Goal: Contribute content: Contribute content

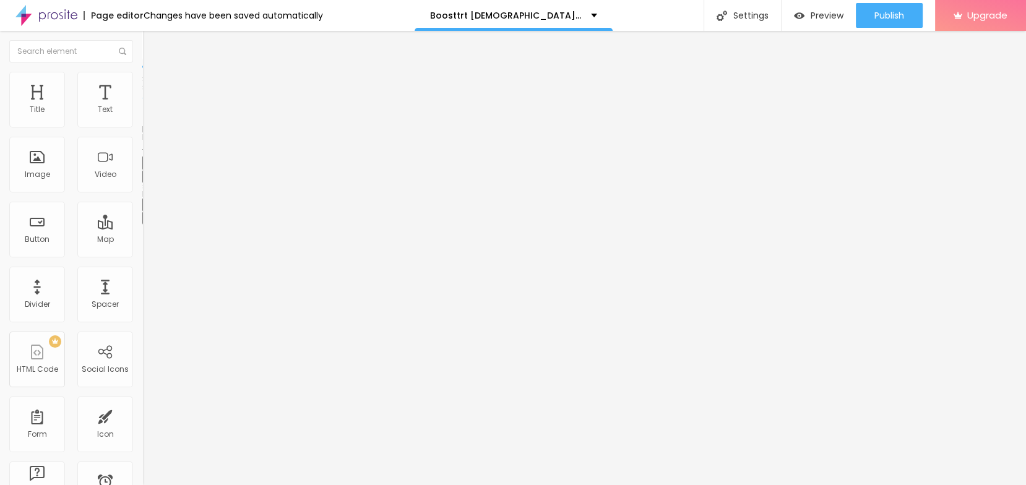
click at [142, 183] on button "button" at bounding box center [150, 176] width 17 height 13
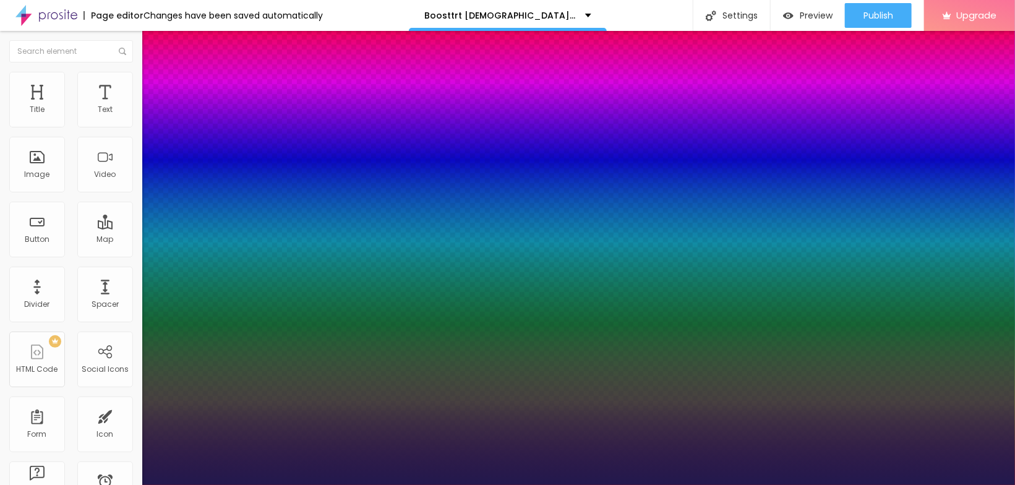
type input "1"
type input "12"
type input "1"
type input "13"
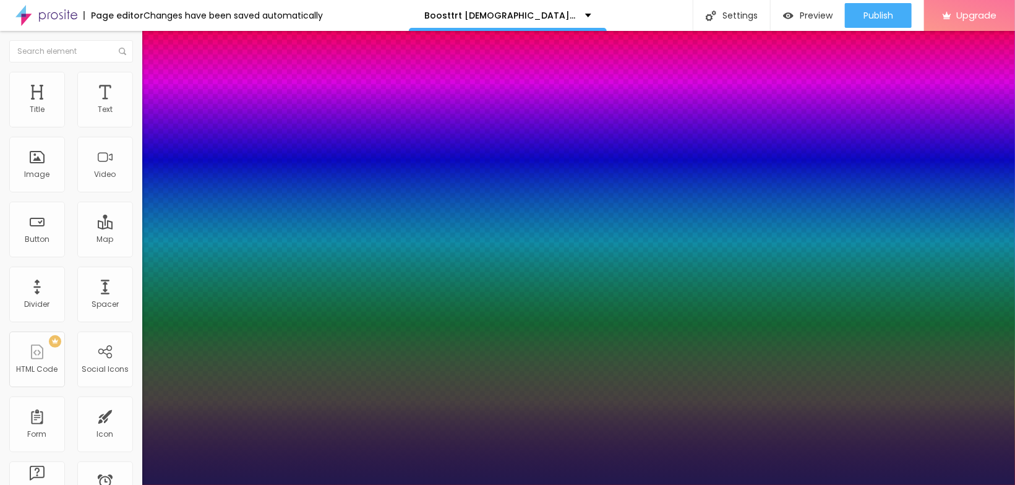
type input "13"
type input "1"
type input "14"
type input "1"
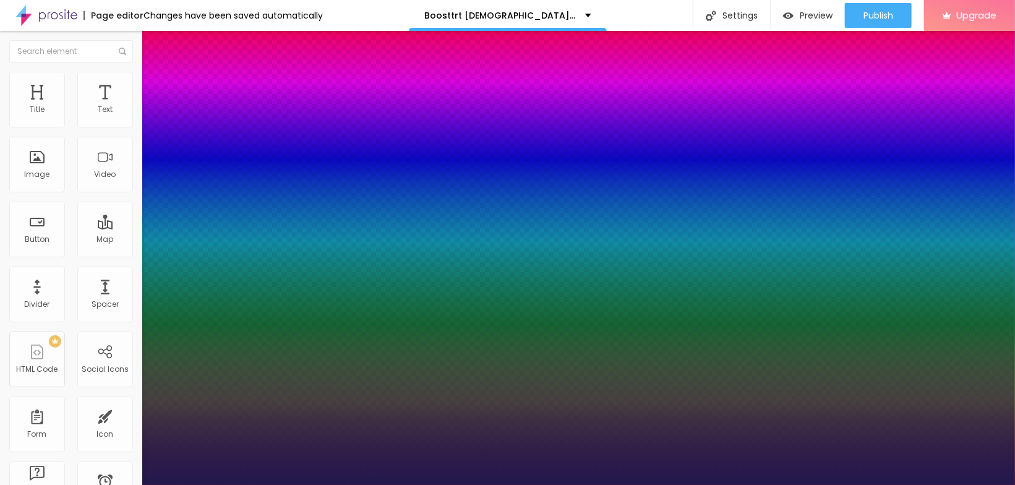
type input "15"
type input "1"
type input "17"
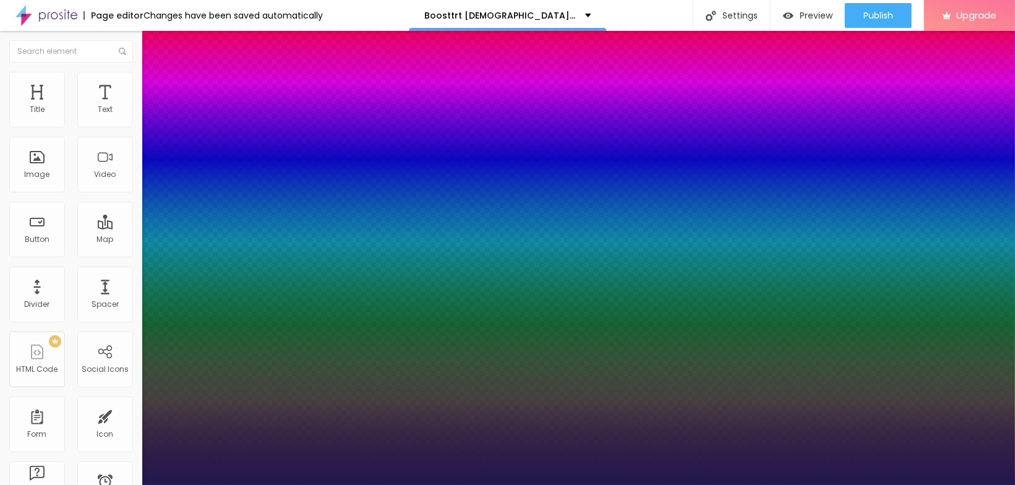
type input "1"
type input "18"
type input "1"
type input "19"
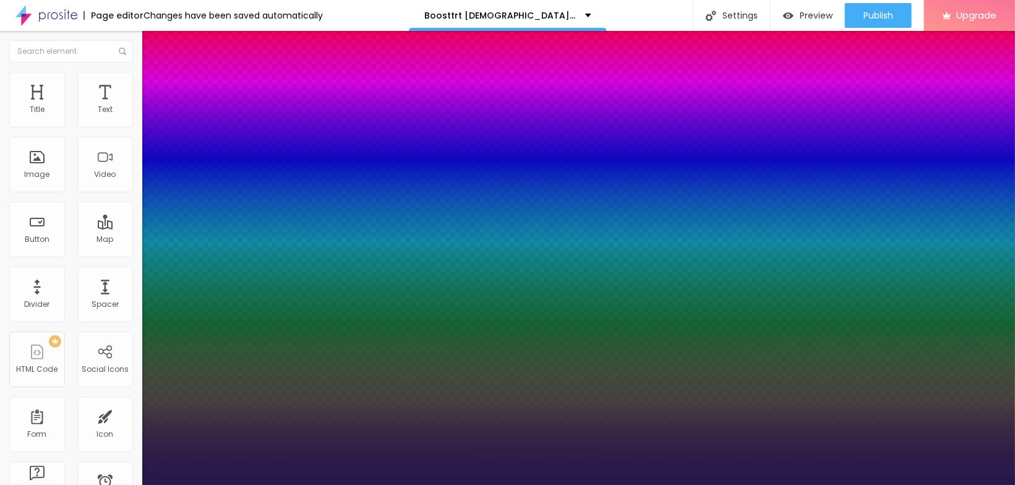
type input "19"
type input "1"
type input "20"
type input "1"
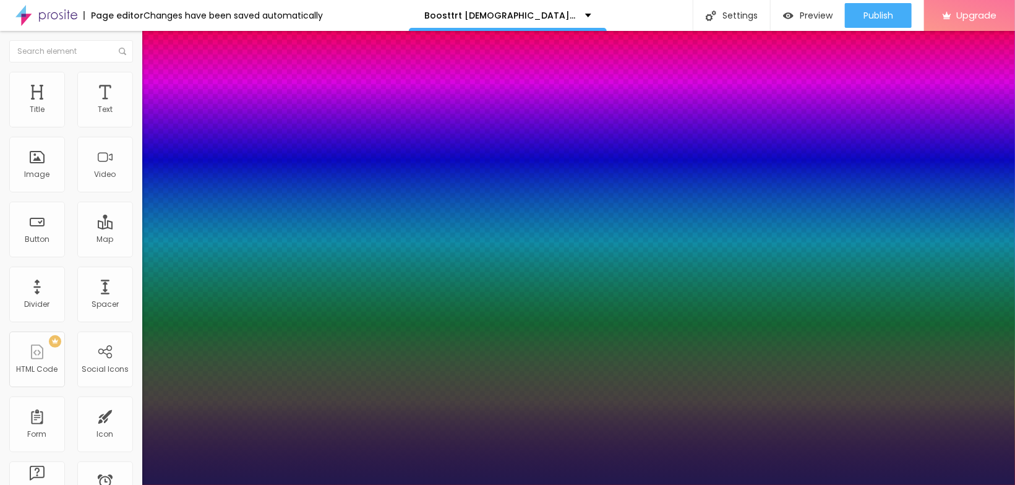
type input "21"
type input "1"
type input "24"
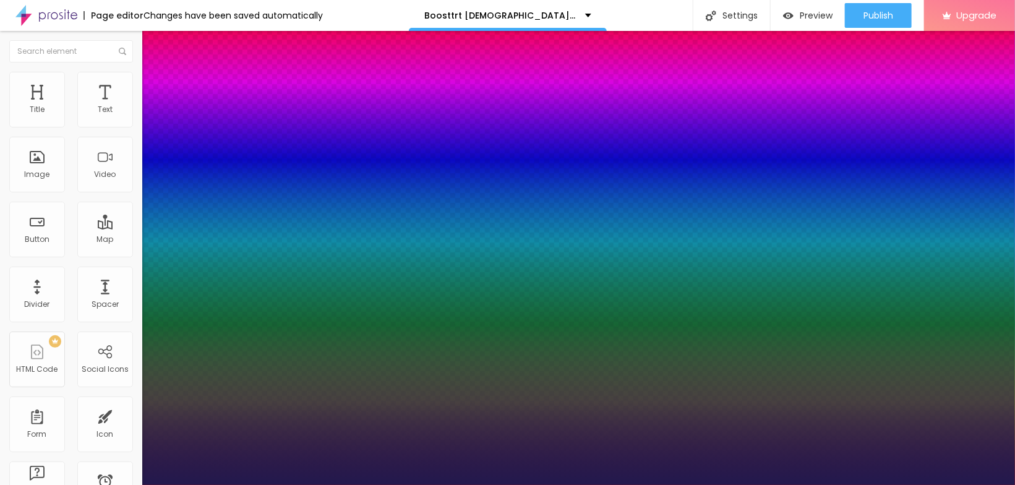
type input "1"
type input "25"
type input "1"
type input "27"
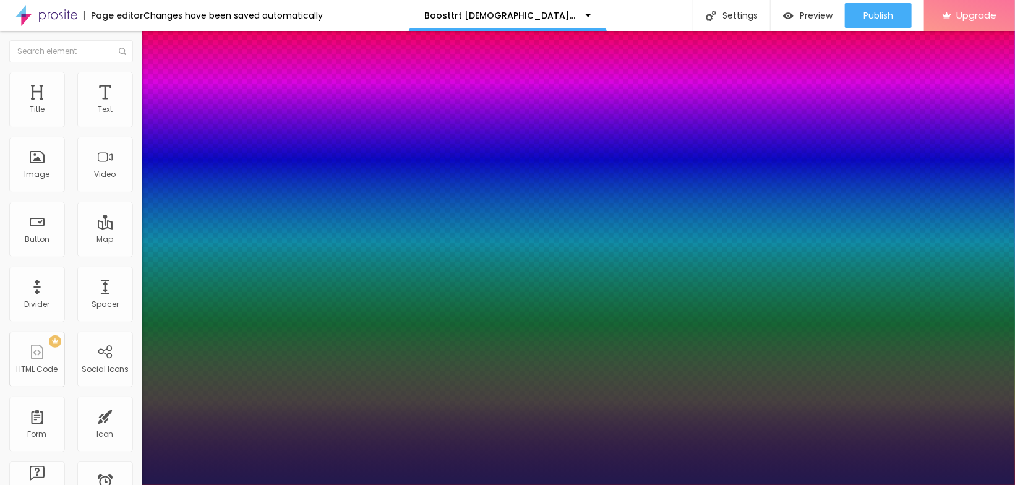
type input "27"
type input "1"
type input "28"
type input "1"
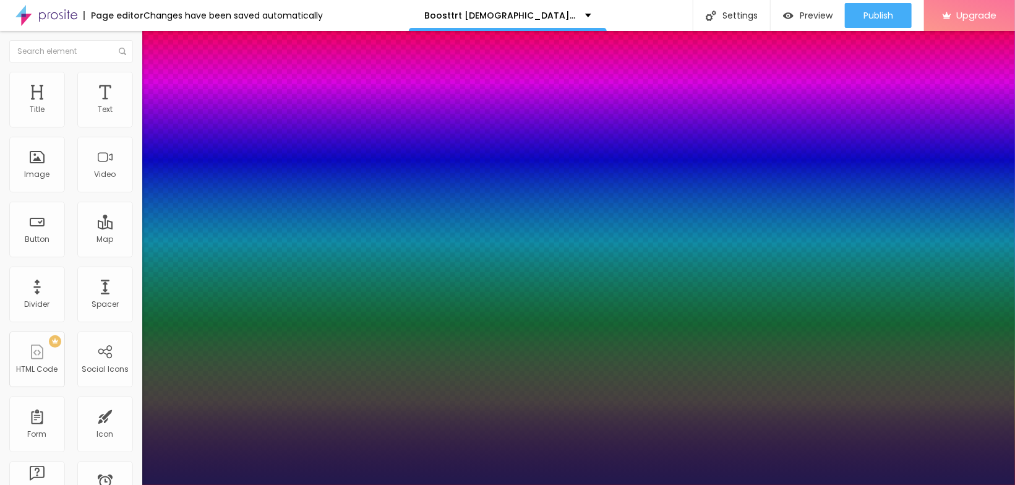
drag, startPoint x: 163, startPoint y: 347, endPoint x: 179, endPoint y: 350, distance: 15.8
type input "28"
click at [18, 484] on div at bounding box center [507, 485] width 1015 height 0
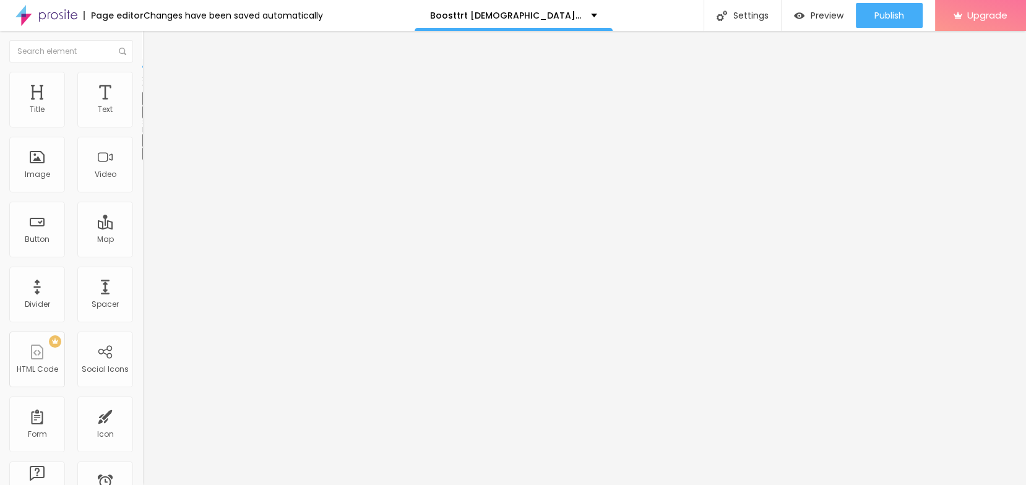
click at [142, 119] on button "button" at bounding box center [150, 112] width 17 height 13
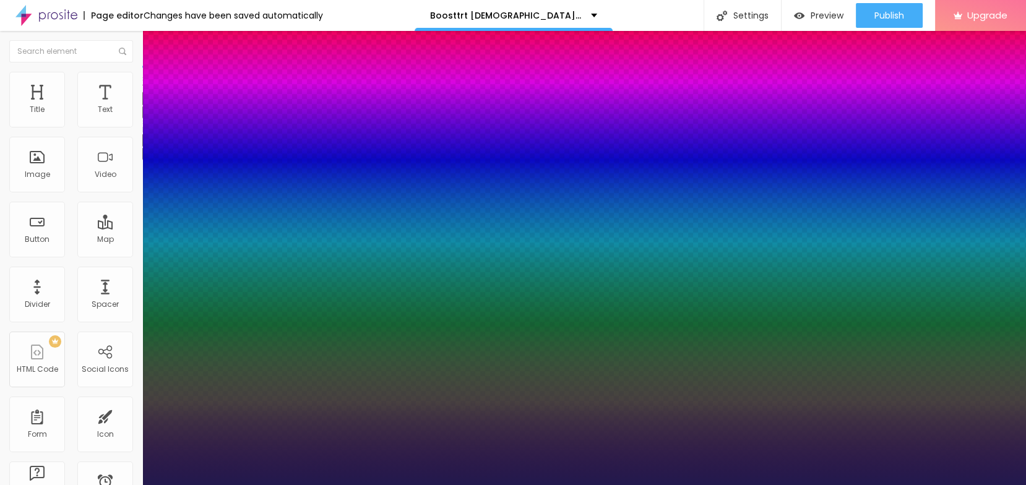
type input "1"
select select "Corben-Regular"
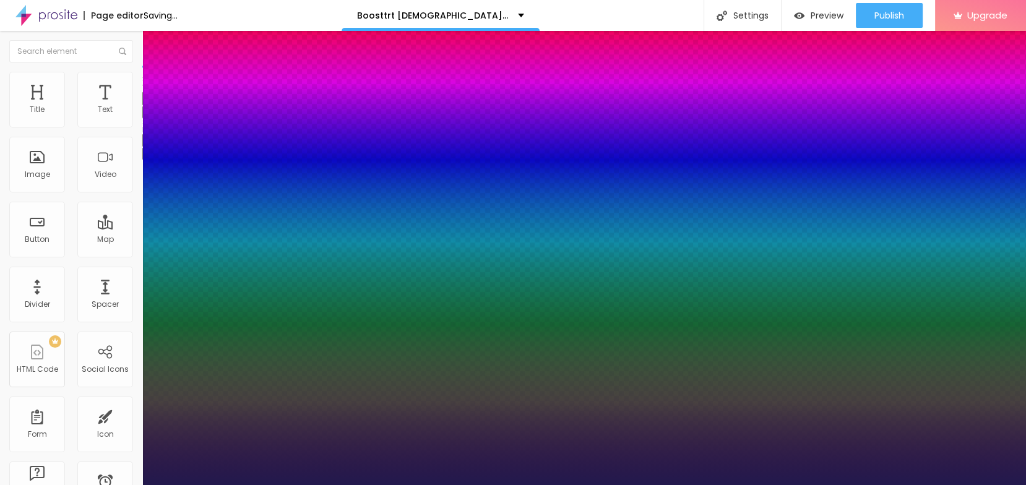
type input "1"
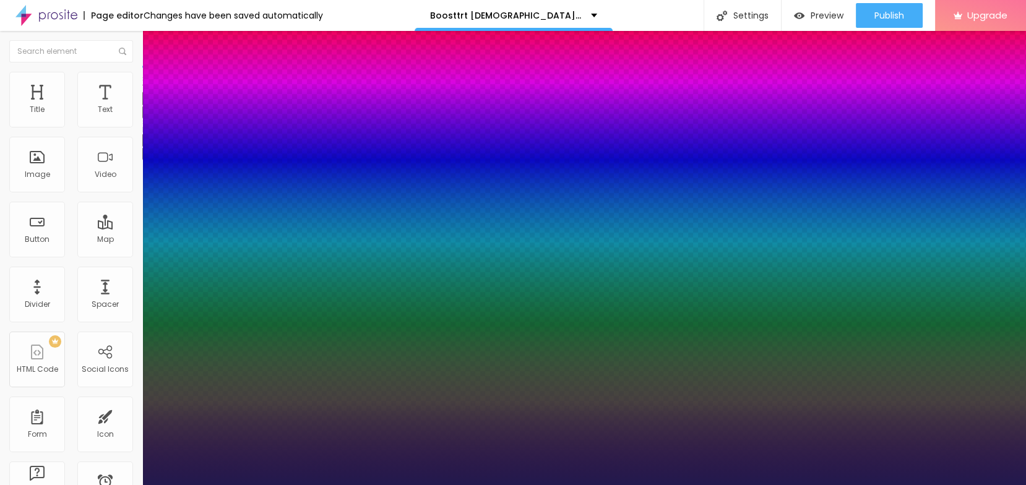
click at [428, 484] on div at bounding box center [513, 485] width 1026 height 0
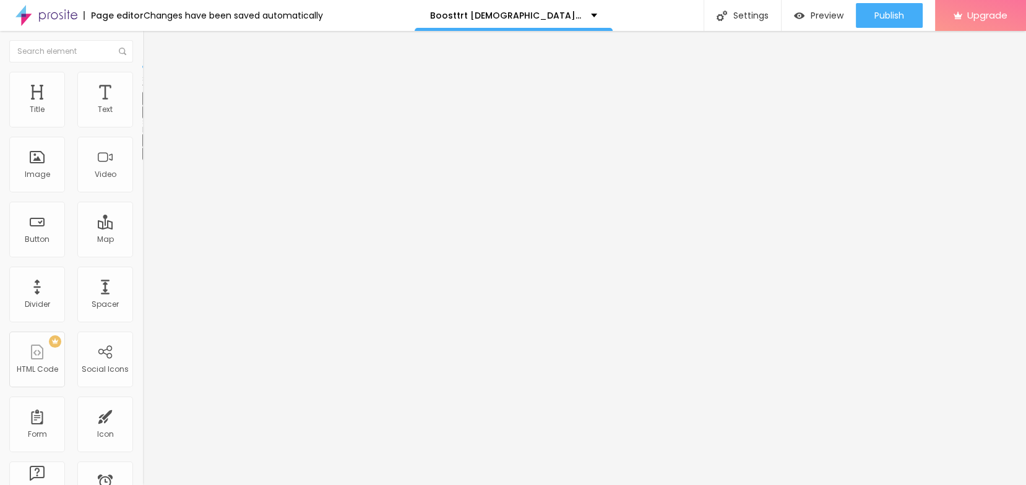
click at [147, 115] on icon "button" at bounding box center [150, 111] width 7 height 7
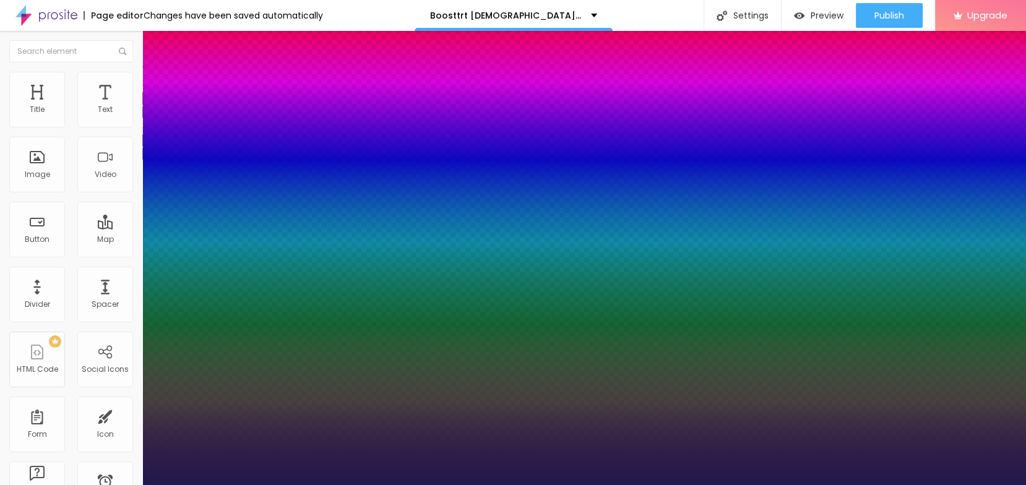
type input "1"
type input "1.4"
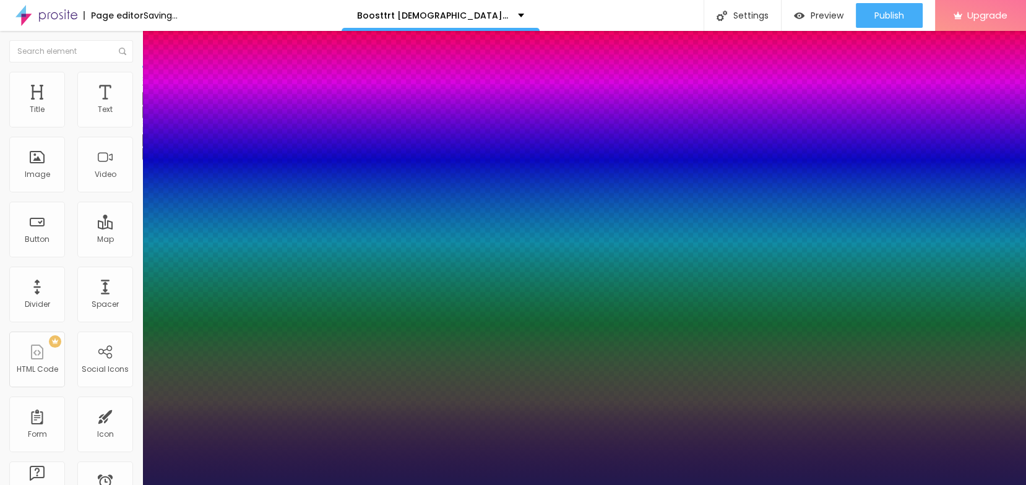
type input "1"
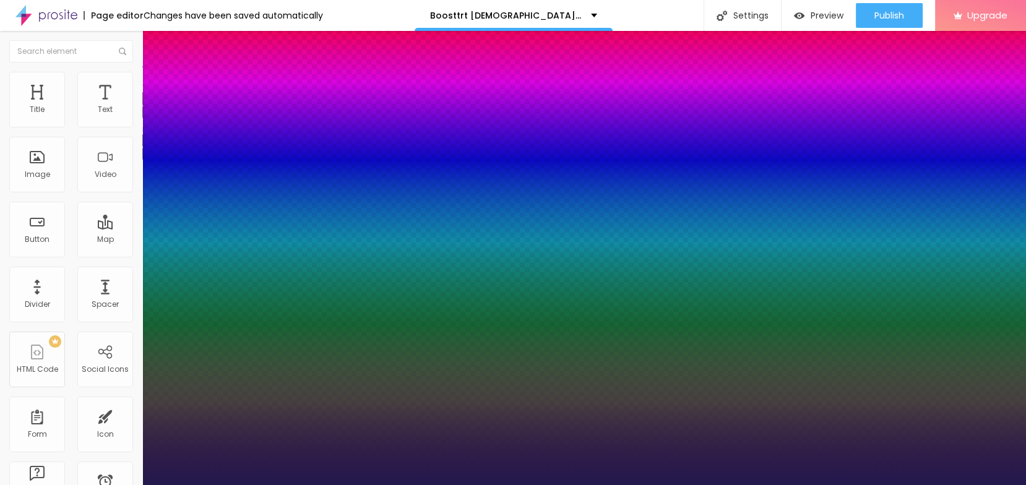
drag, startPoint x: 203, startPoint y: 295, endPoint x: 210, endPoint y: 299, distance: 8.3
type input "1.4"
click at [426, 484] on div at bounding box center [513, 485] width 1026 height 0
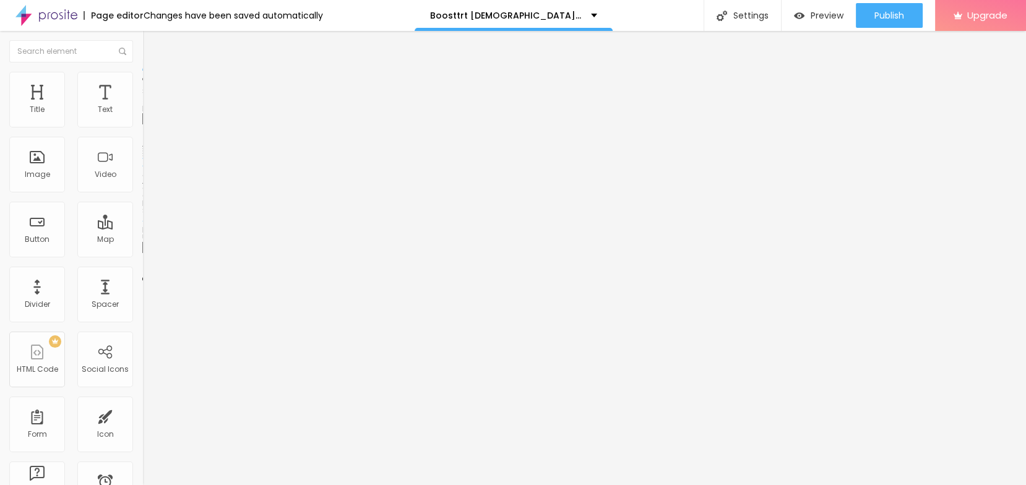
click at [142, 106] on span "Add image" at bounding box center [167, 101] width 51 height 11
click at [142, 254] on input "https://" at bounding box center [216, 247] width 148 height 12
paste input "[DOMAIN_NAME][URL]"
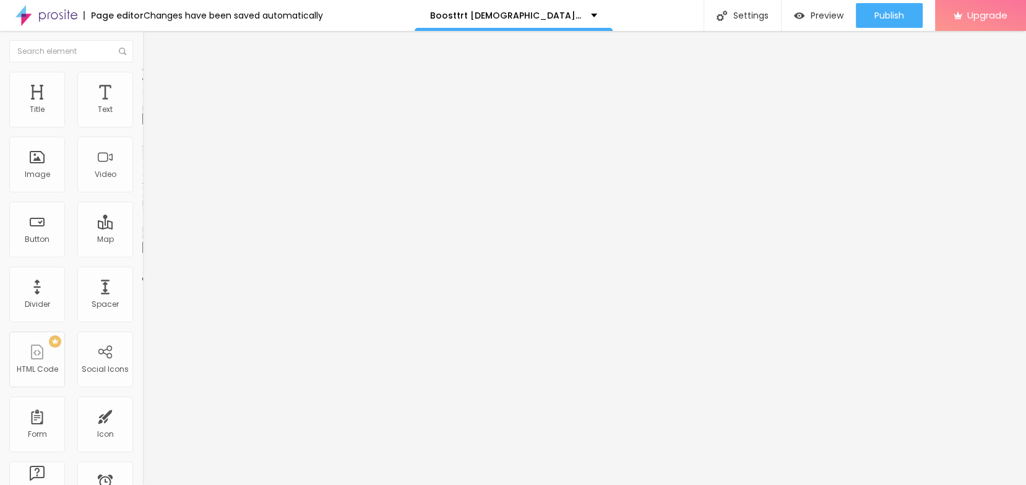
scroll to position [0, 13]
type input "[URL][DOMAIN_NAME]"
click at [142, 125] on input "text" at bounding box center [216, 119] width 148 height 12
paste input "Boosttrt [DEMOGRAPHIC_DATA][MEDICAL_DATA] Gummies"
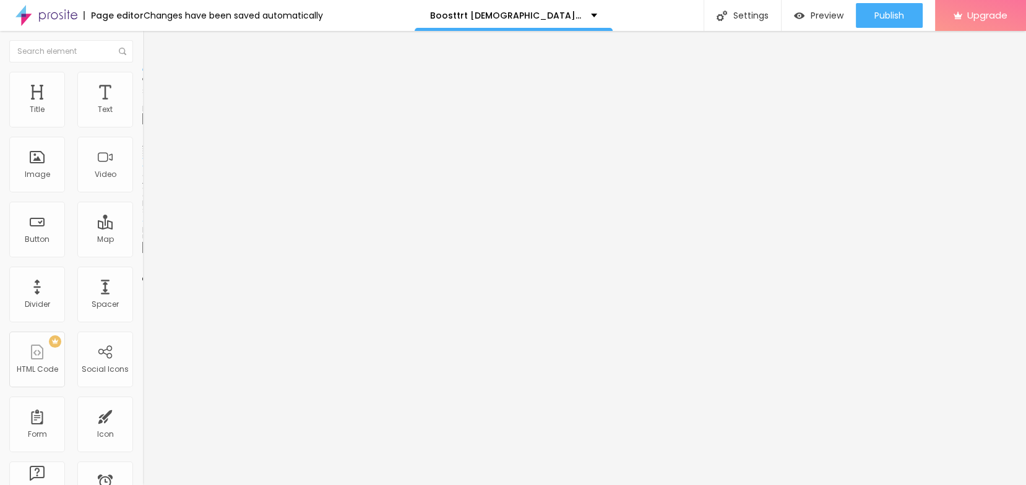
scroll to position [0, 30]
type input "Boosttrt [DEMOGRAPHIC_DATA][MEDICAL_DATA] Gummies"
click at [153, 85] on span "Style" at bounding box center [162, 80] width 18 height 11
type input "95"
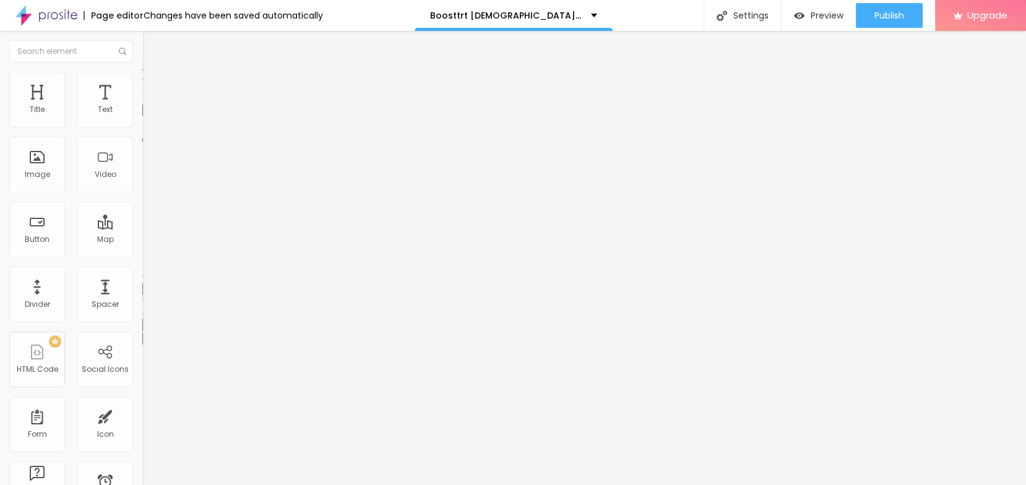
type input "95"
type input "90"
type input "85"
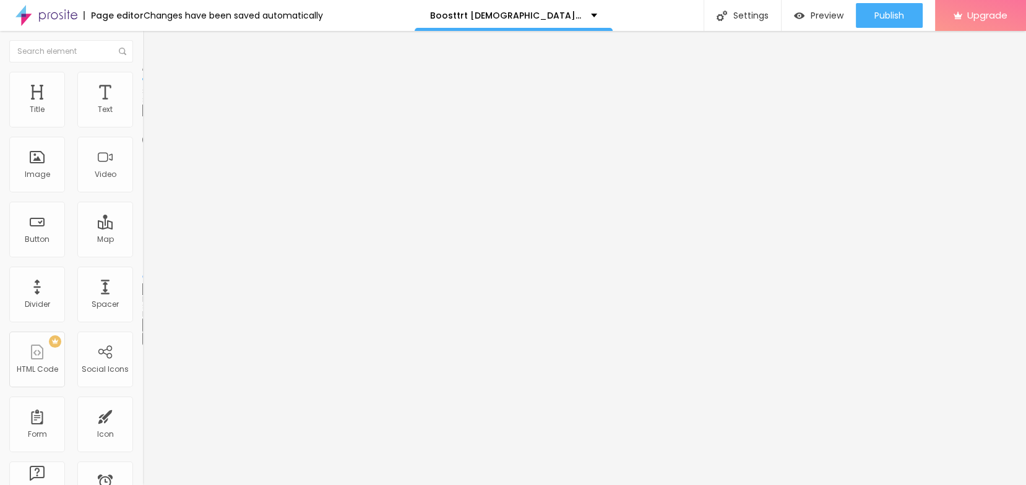
type input "80"
type input "75"
type input "65"
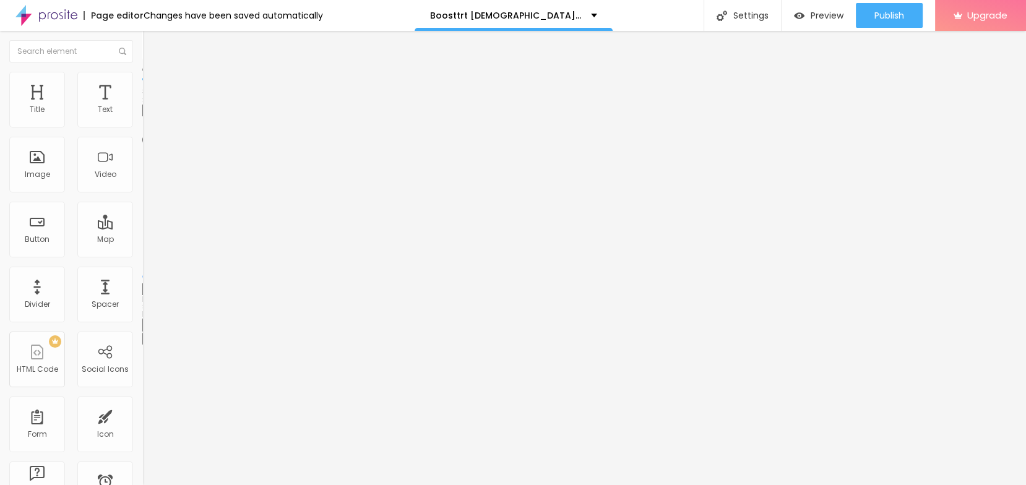
type input "65"
type input "60"
type input "55"
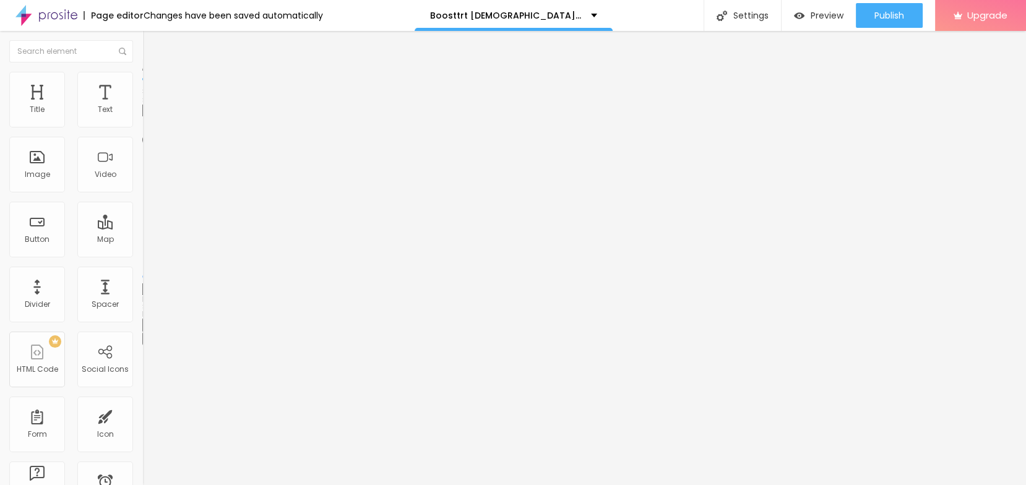
type input "50"
type input "45"
type input "40"
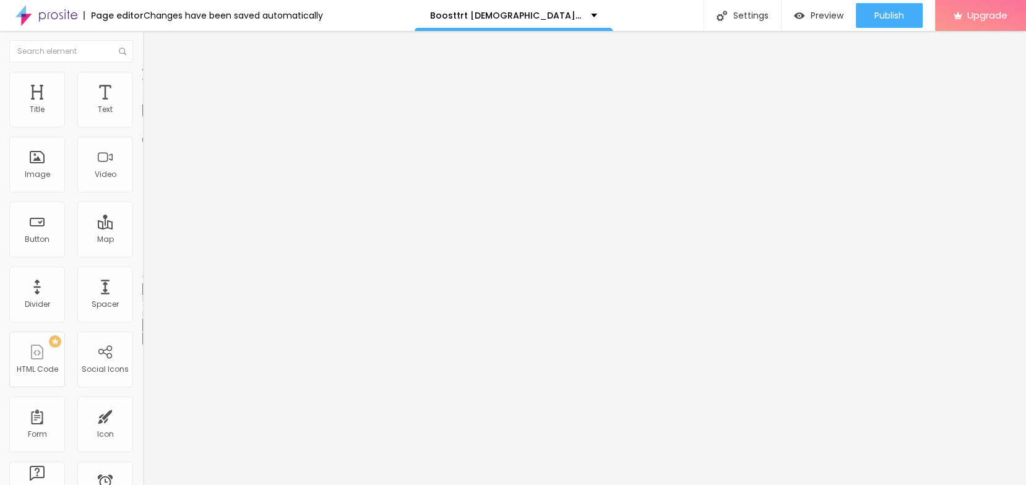
type input "40"
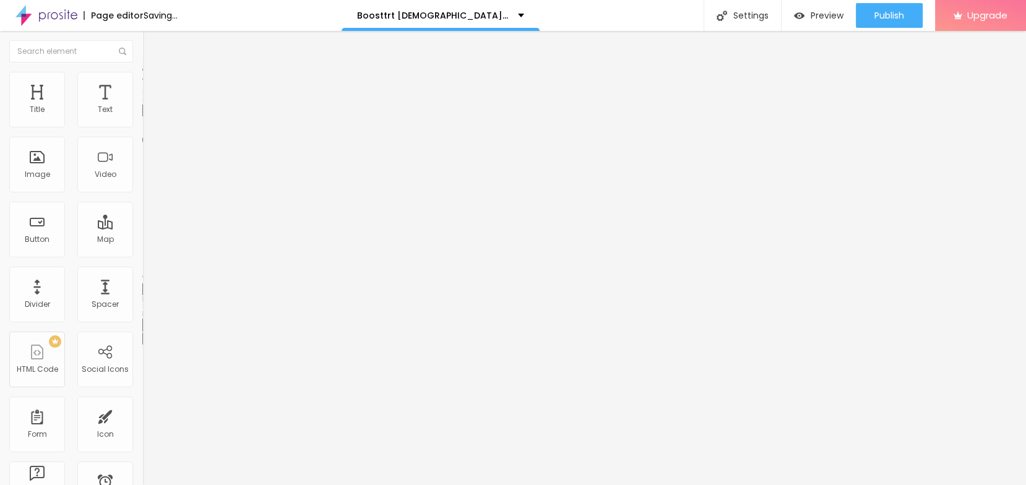
type input "35"
type input "30"
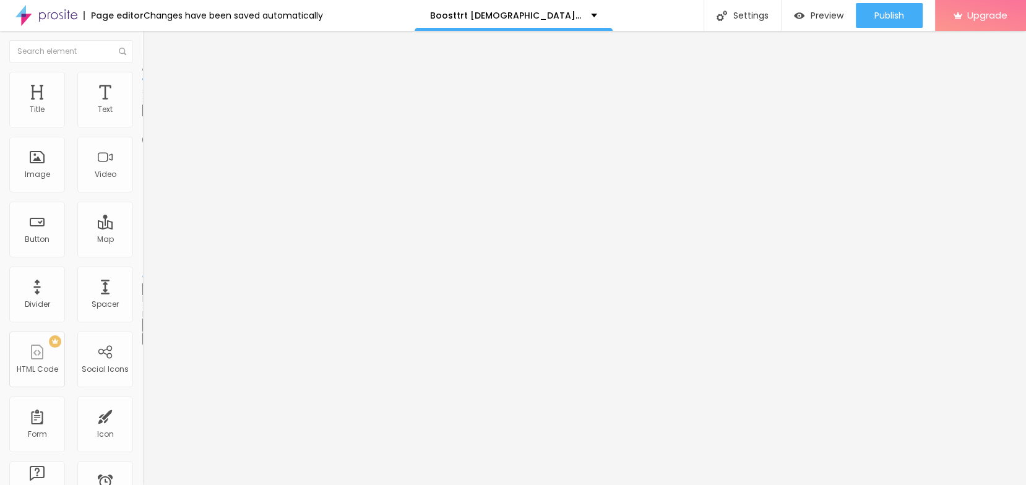
type input "35"
type input "40"
type input "45"
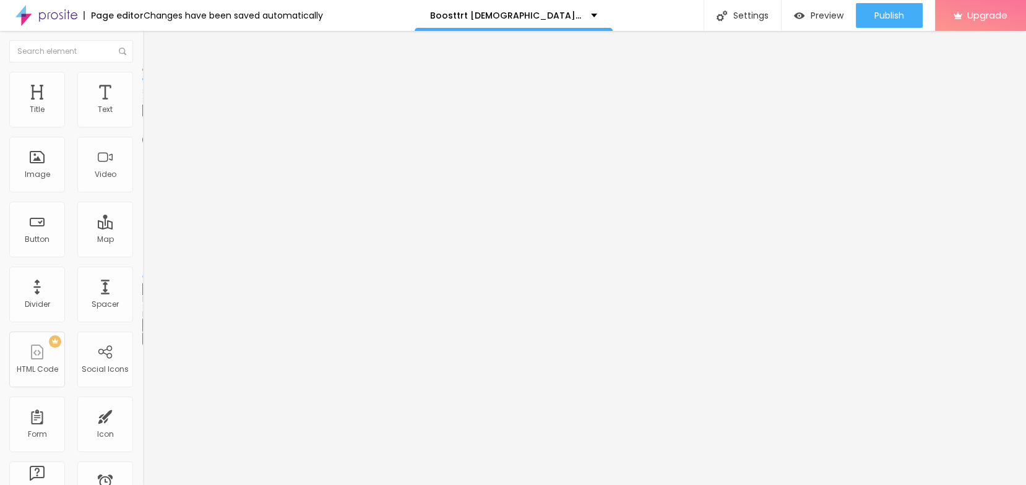
drag, startPoint x: 121, startPoint y: 132, endPoint x: 55, endPoint y: 140, distance: 66.7
type input "45"
click at [142, 127] on input "range" at bounding box center [182, 122] width 80 height 10
click at [896, 19] on span "Publish" at bounding box center [889, 16] width 30 height 10
click at [142, 183] on button "button" at bounding box center [150, 176] width 17 height 13
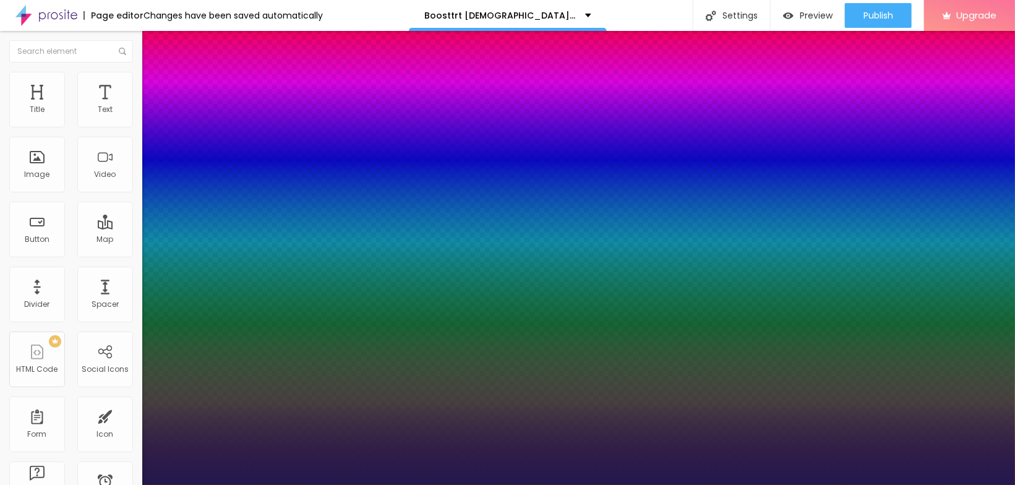
type input "1"
click at [428, 484] on div at bounding box center [507, 485] width 1015 height 0
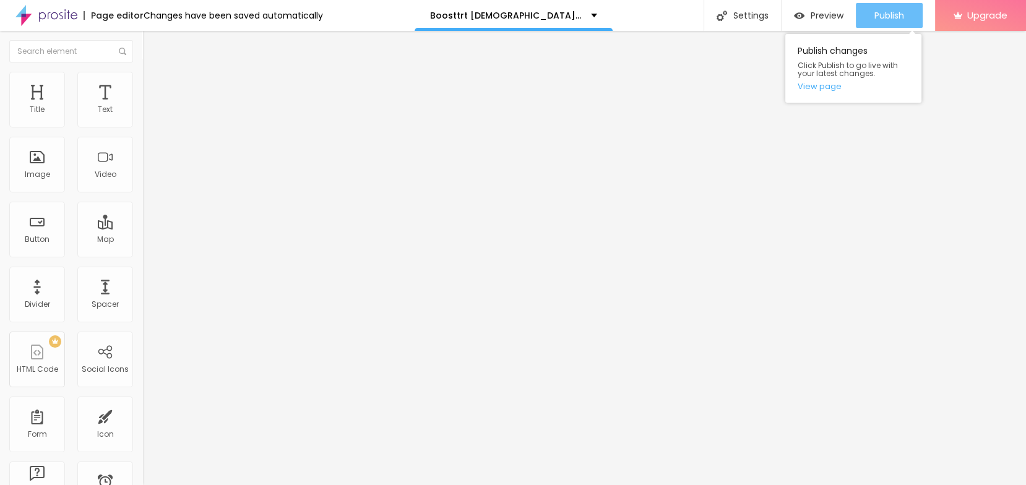
click at [869, 18] on button "Publish" at bounding box center [889, 15] width 67 height 25
click at [813, 87] on link "View page" at bounding box center [853, 86] width 111 height 8
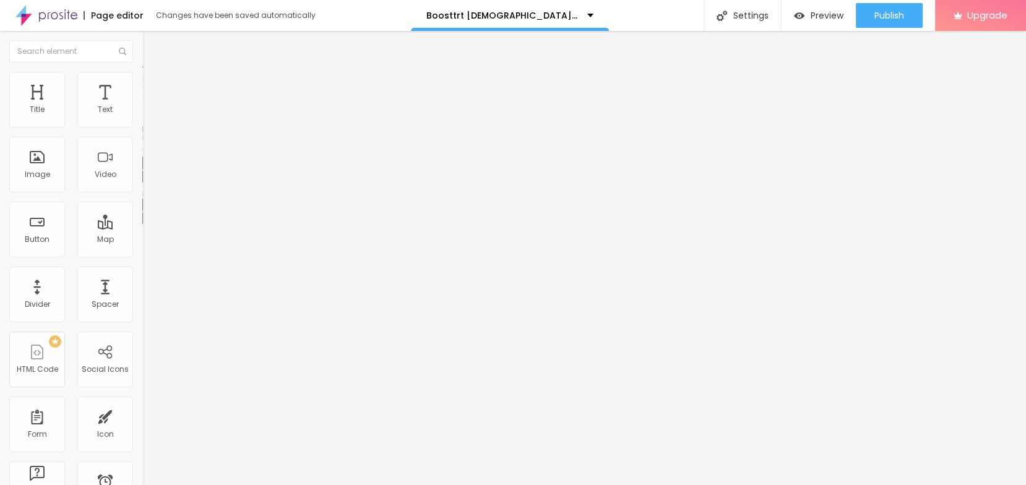
click at [147, 179] on icon "button" at bounding box center [148, 178] width 2 height 2
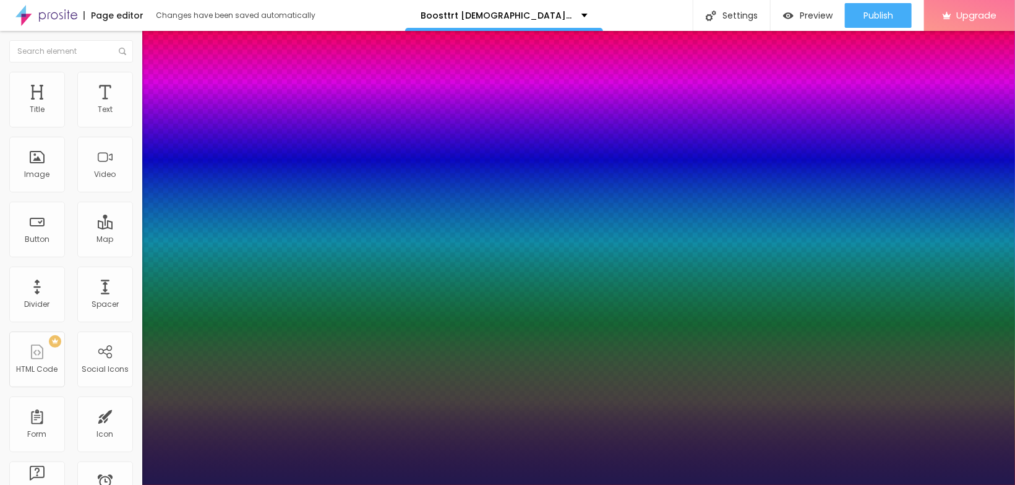
type input "1"
type input "15"
type input "1"
type input "17"
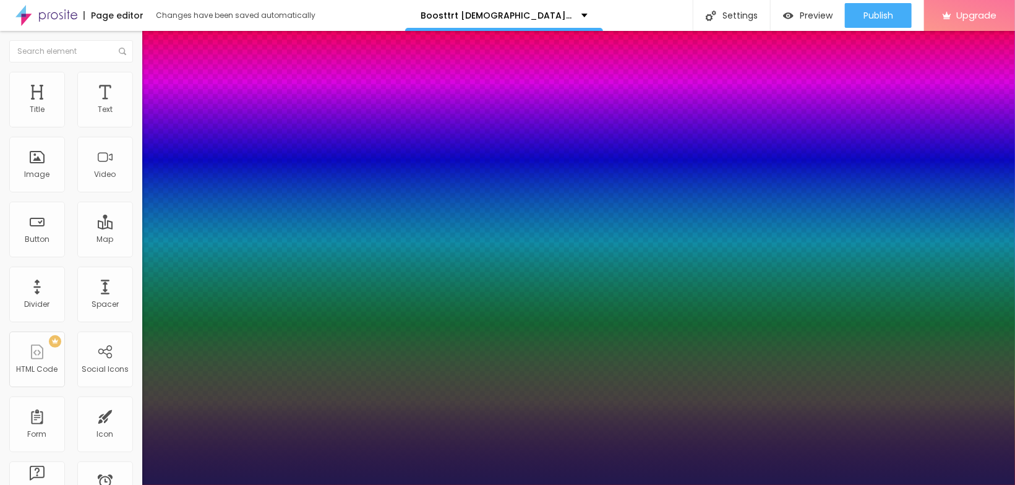
type input "17"
type input "1"
type input "19"
type input "1"
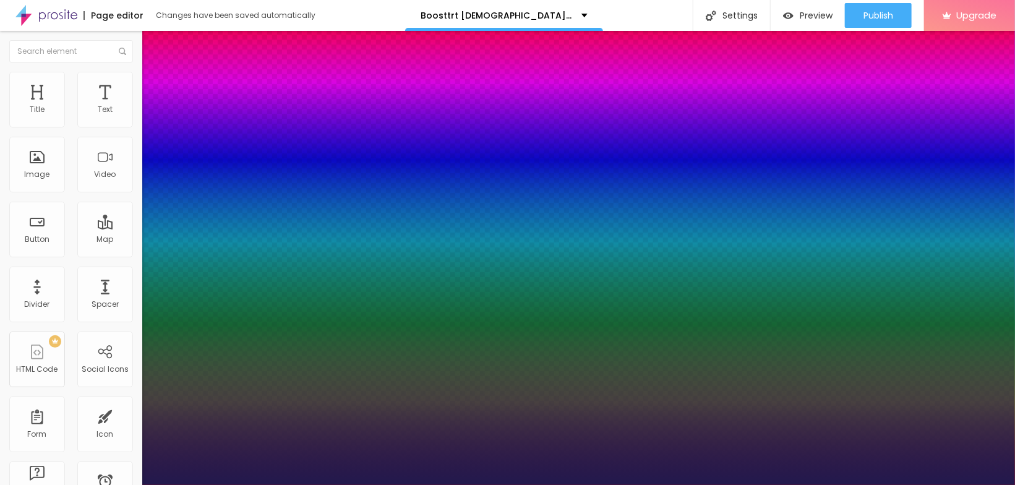
type input "20"
type input "1"
type input "21"
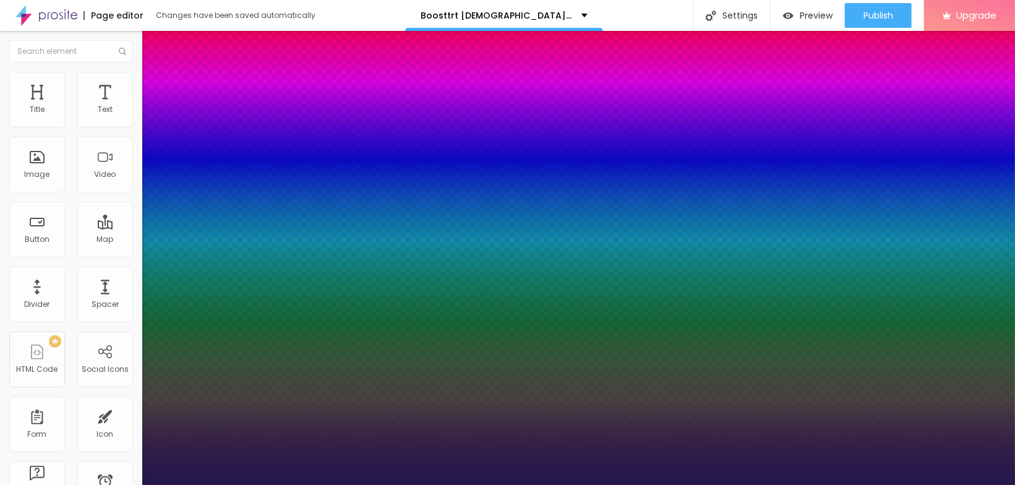
type input "1"
type input "22"
type input "1"
type input "23"
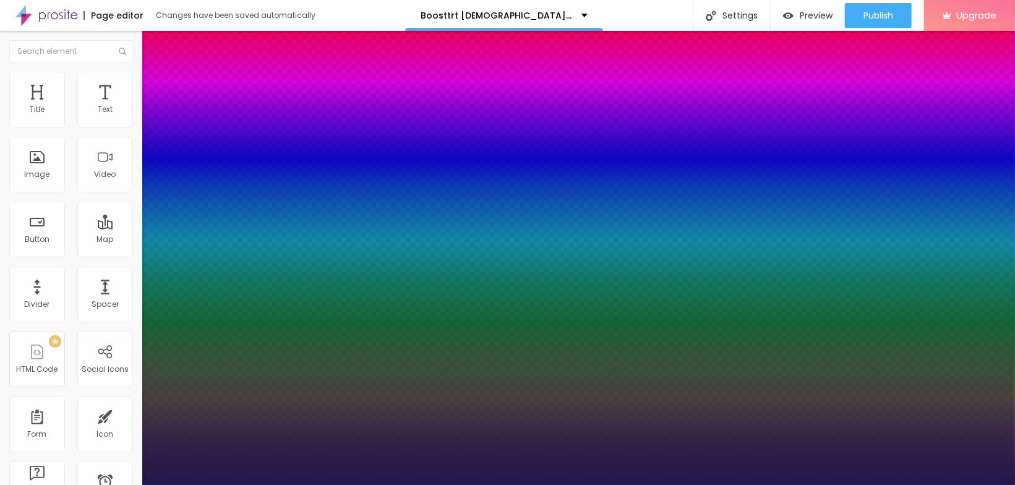
type input "23"
type input "1"
type input "24"
type input "1"
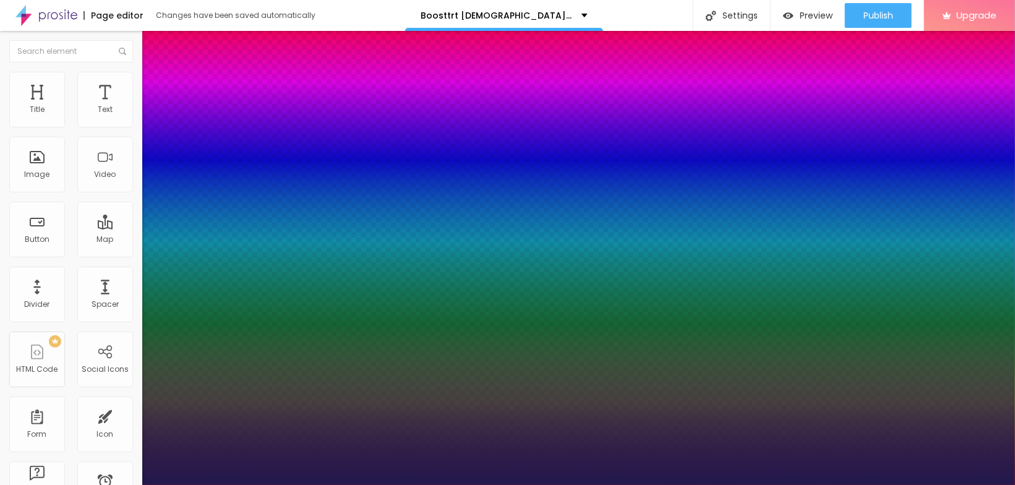
type input "26"
type input "1"
type input "27"
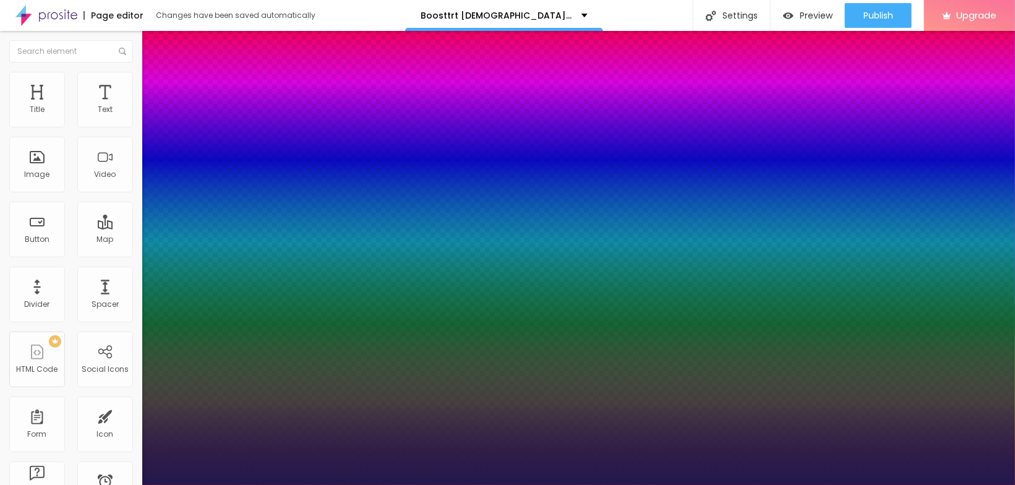
type input "1"
type input "28"
type input "1"
drag, startPoint x: 165, startPoint y: 348, endPoint x: 179, endPoint y: 355, distance: 15.5
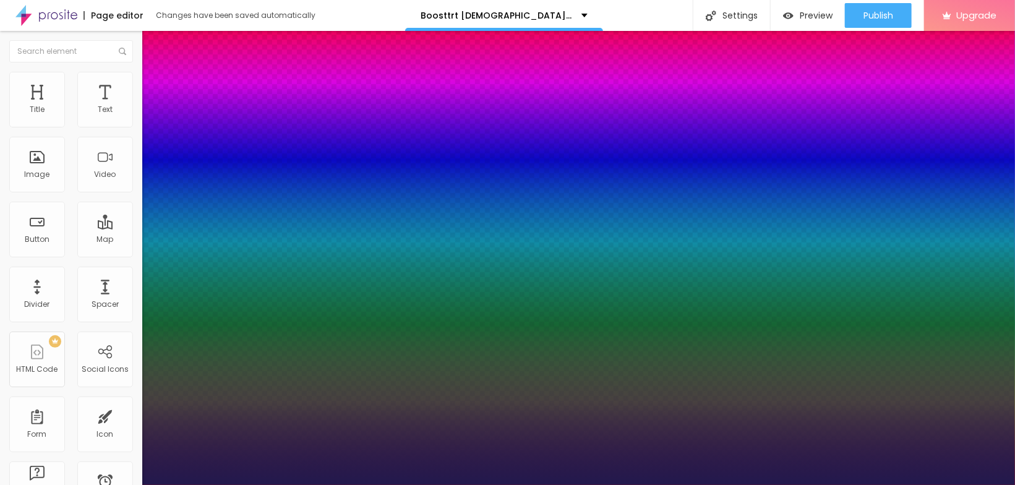
type input "28"
type input "1"
select select "Amita-Bold"
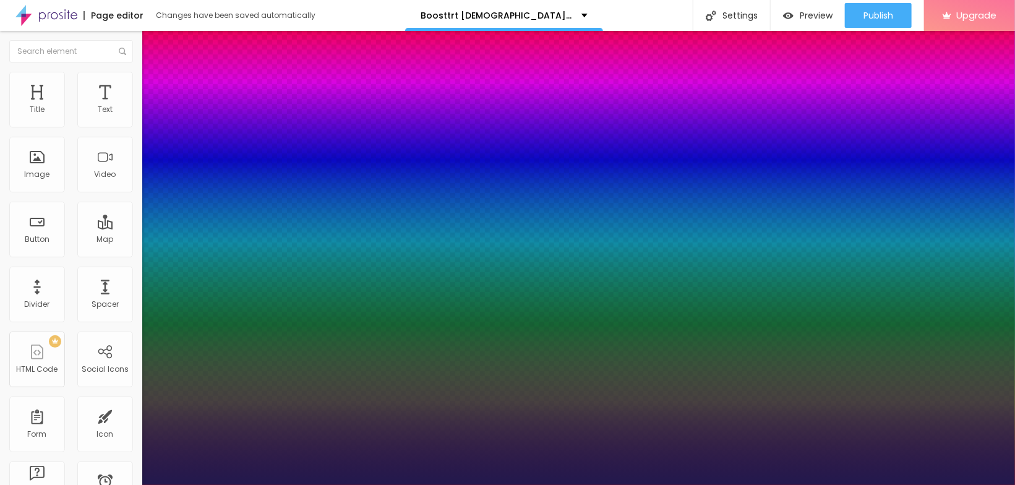
type input "1"
click at [486, 484] on div at bounding box center [507, 485] width 1015 height 0
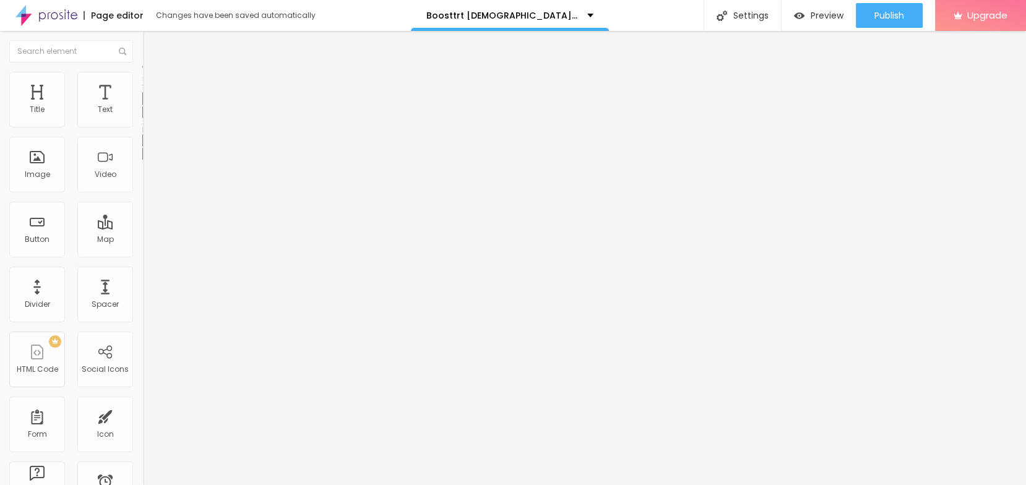
click at [147, 115] on icon "button" at bounding box center [150, 111] width 7 height 7
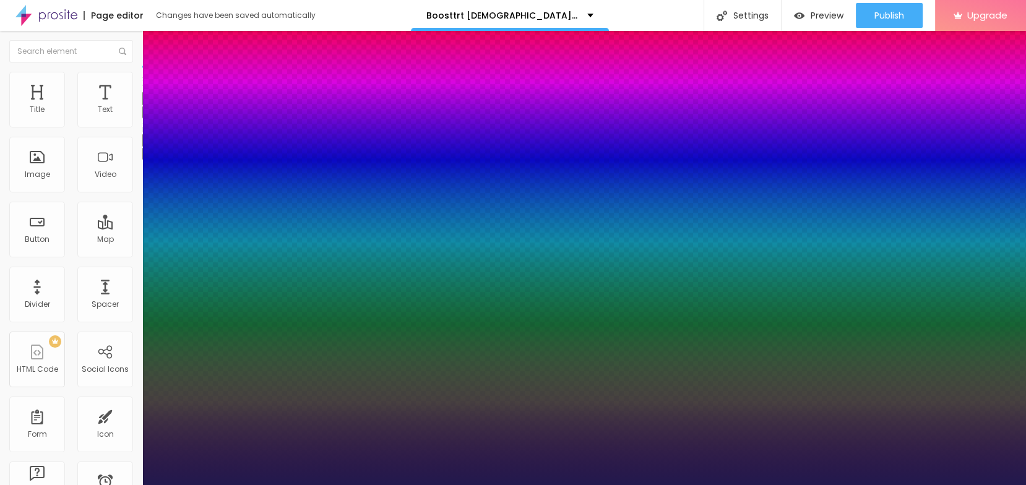
type input "1"
select select "Katibeh-Regular"
type input "1"
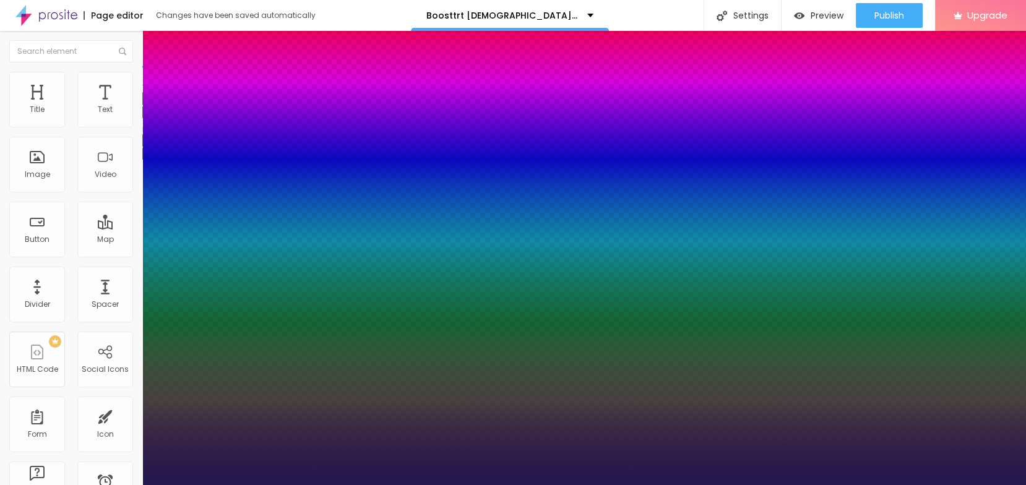
click at [405, 484] on div at bounding box center [513, 485] width 1026 height 0
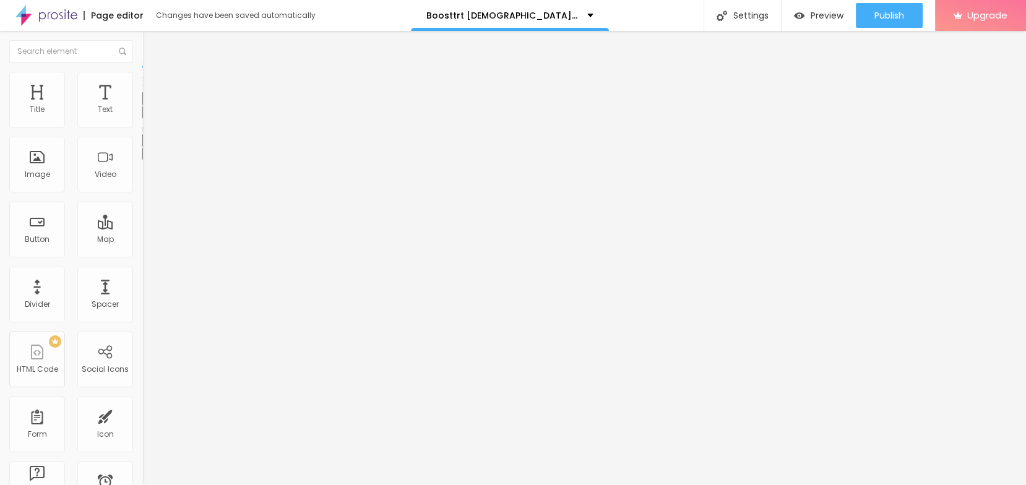
click at [152, 151] on icon "button" at bounding box center [153, 151] width 2 height 2
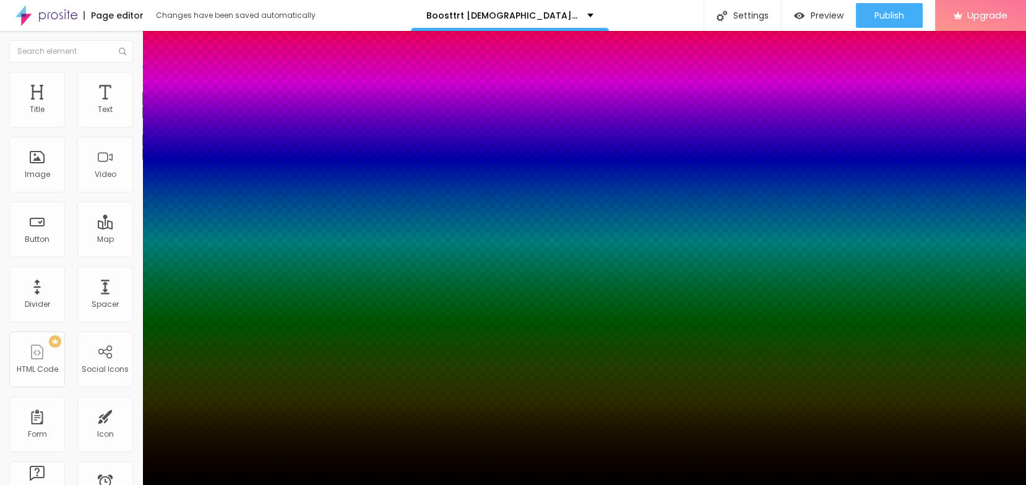
click at [121, 484] on div at bounding box center [513, 485] width 1026 height 0
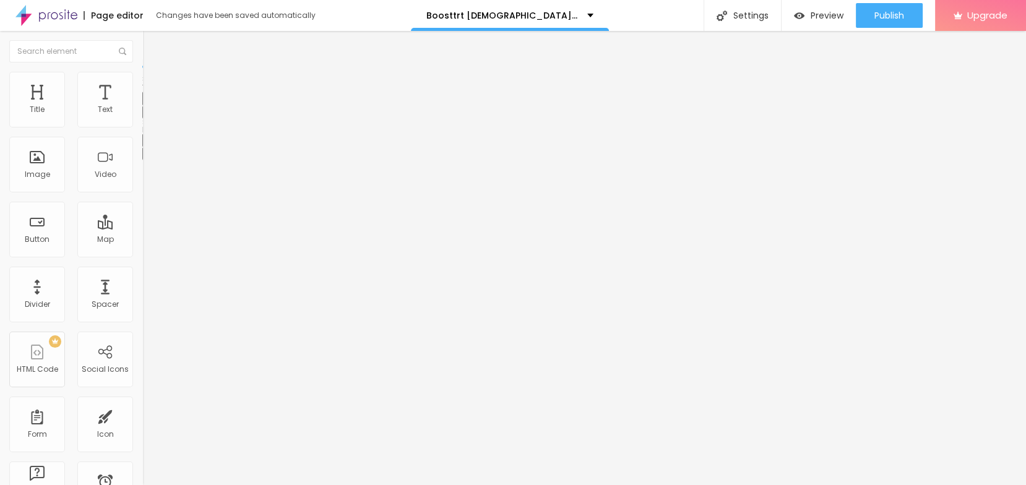
click at [147, 115] on icon "button" at bounding box center [150, 111] width 7 height 7
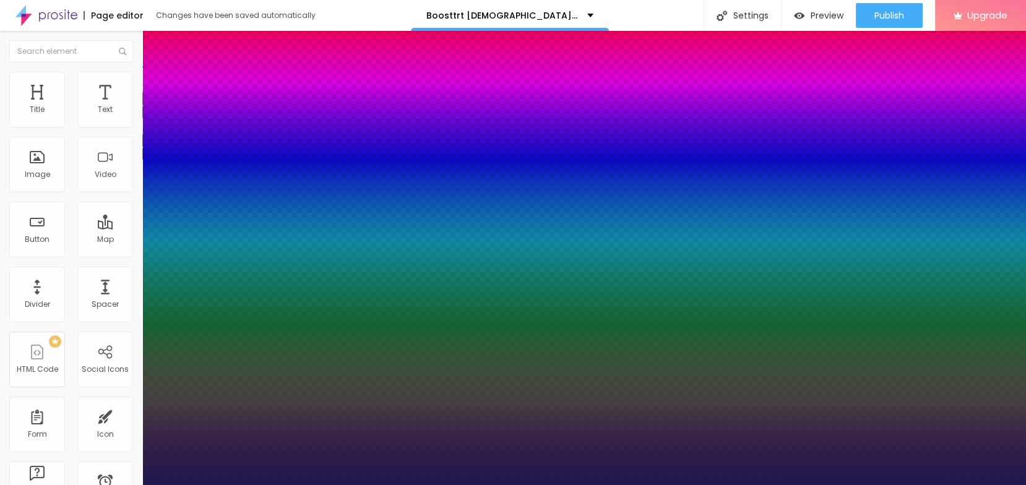
type input "1"
type input "18"
type input "1"
type input "19"
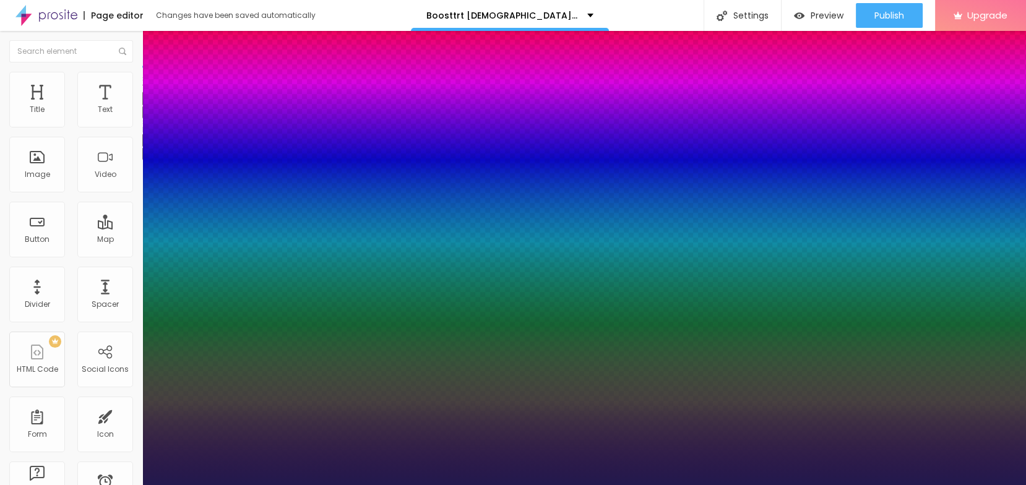
type input "19"
type input "1"
type input "20"
type input "1"
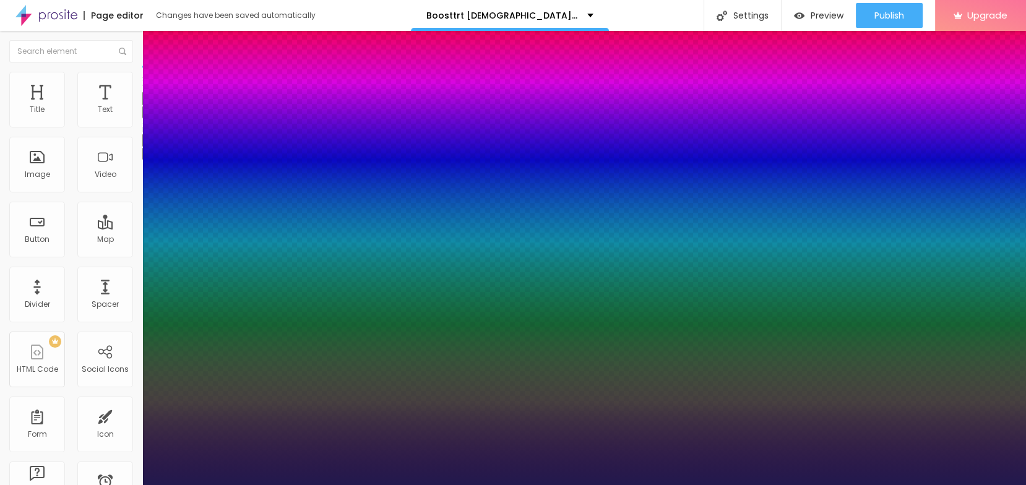
type input "21"
type input "1"
type input "22"
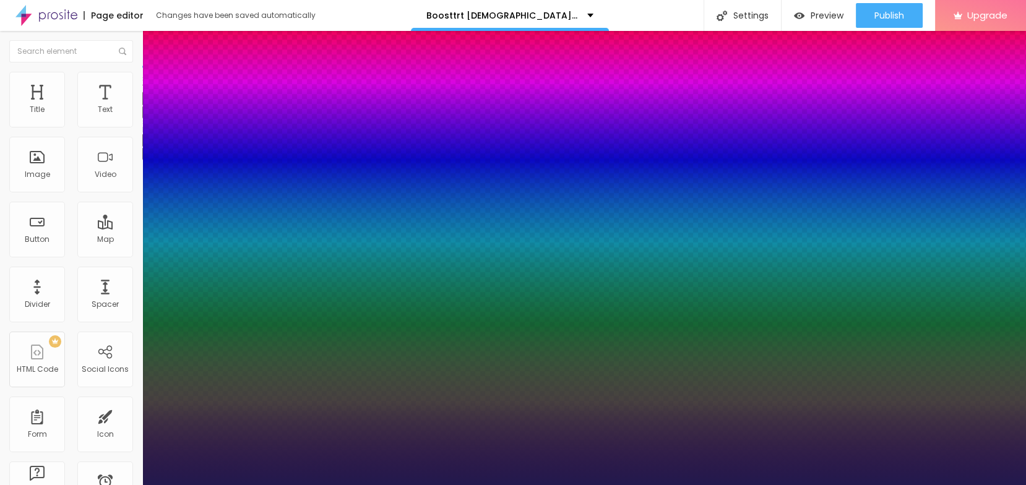
type input "1"
type input "23"
type input "1"
type input "27"
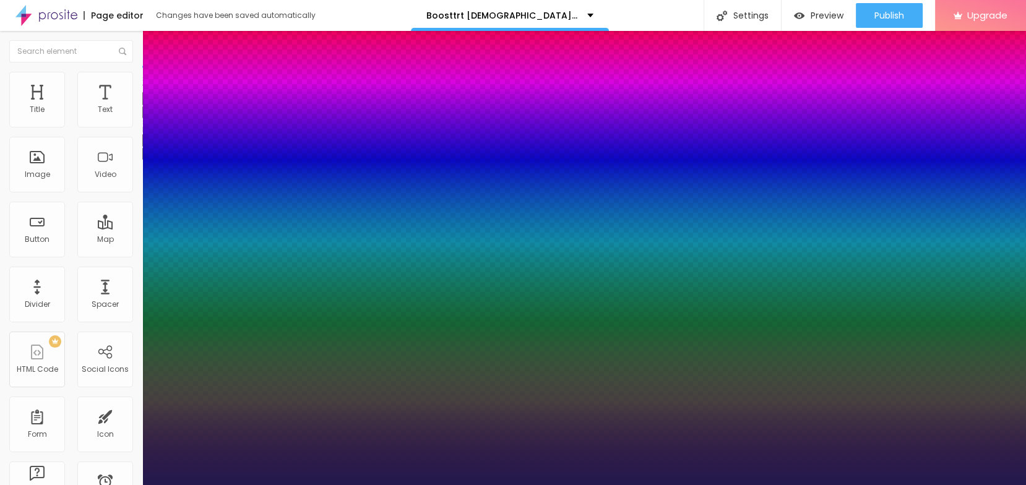
type input "27"
type input "1"
drag, startPoint x: 166, startPoint y: 211, endPoint x: 178, endPoint y: 211, distance: 11.8
type input "27"
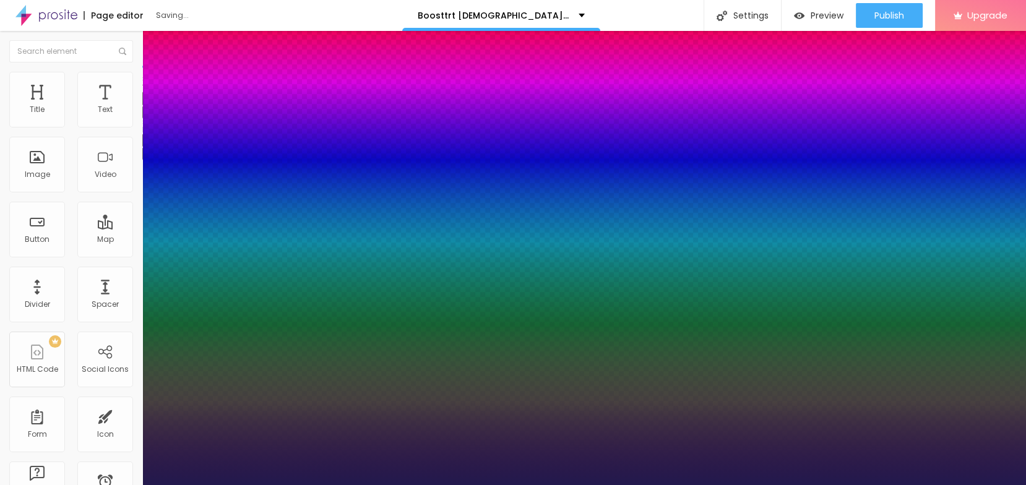
type input "1"
click at [410, 484] on div at bounding box center [513, 485] width 1026 height 0
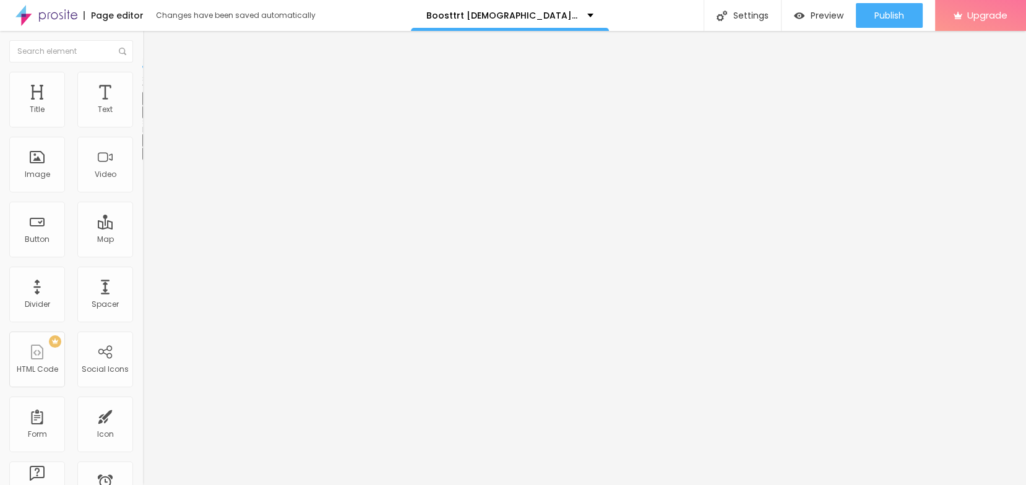
click at [147, 115] on icon "button" at bounding box center [150, 111] width 7 height 7
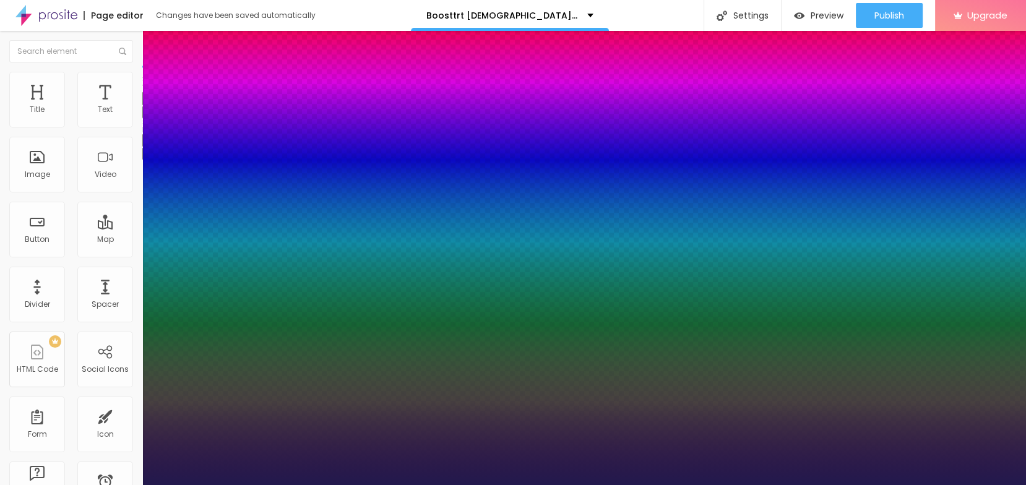
type input "1"
select select "MartelSans-Regular"
type input "1"
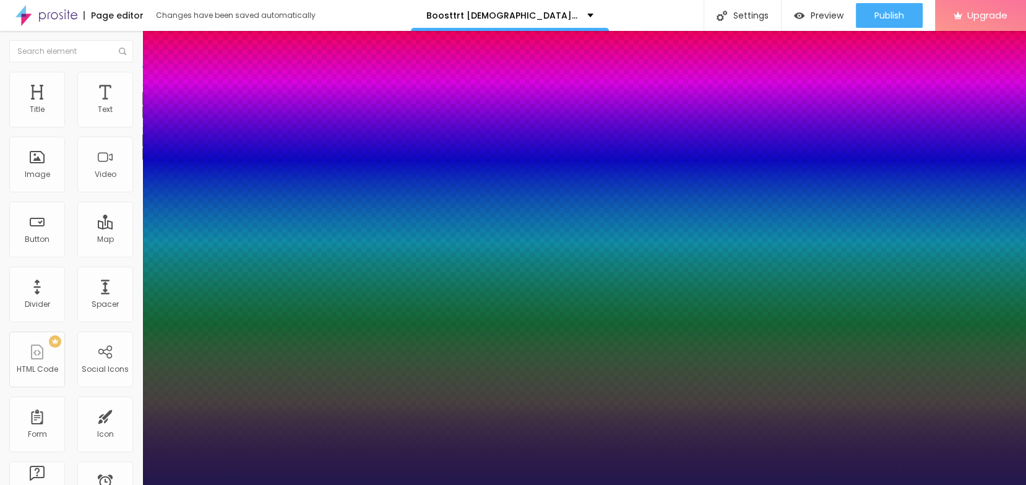
type input "24"
type input "1"
type input "23"
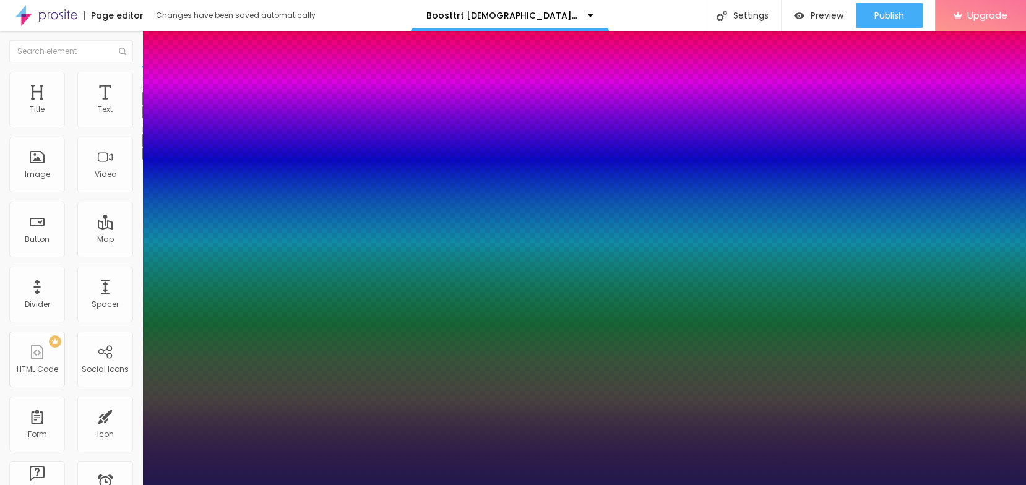
type input "1"
type input "22"
type input "1"
type input "21"
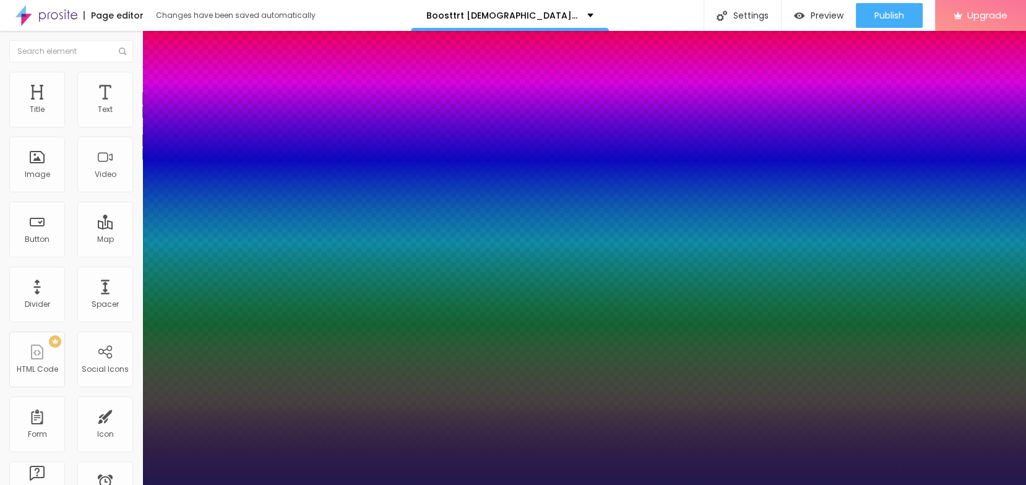
type input "21"
type input "1"
type input "20"
type input "1"
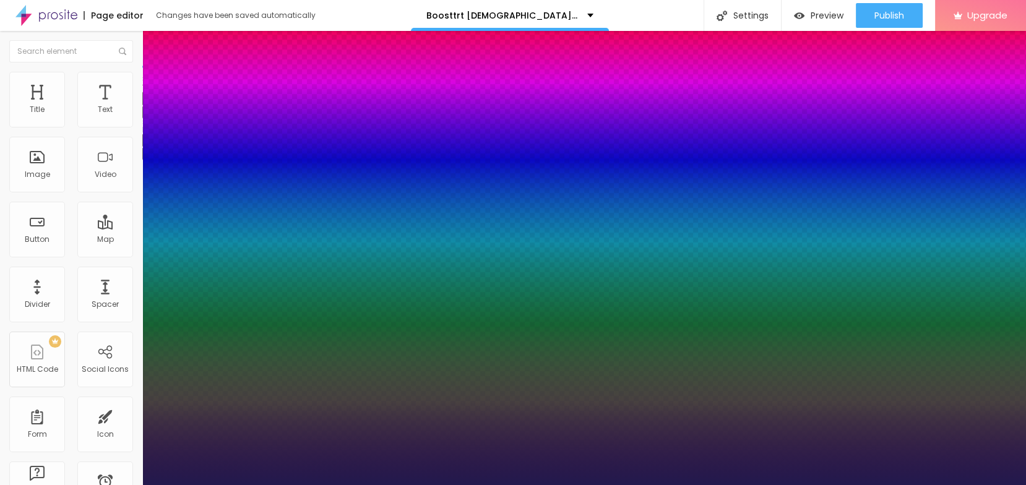
type input "19"
type input "1"
type input "18"
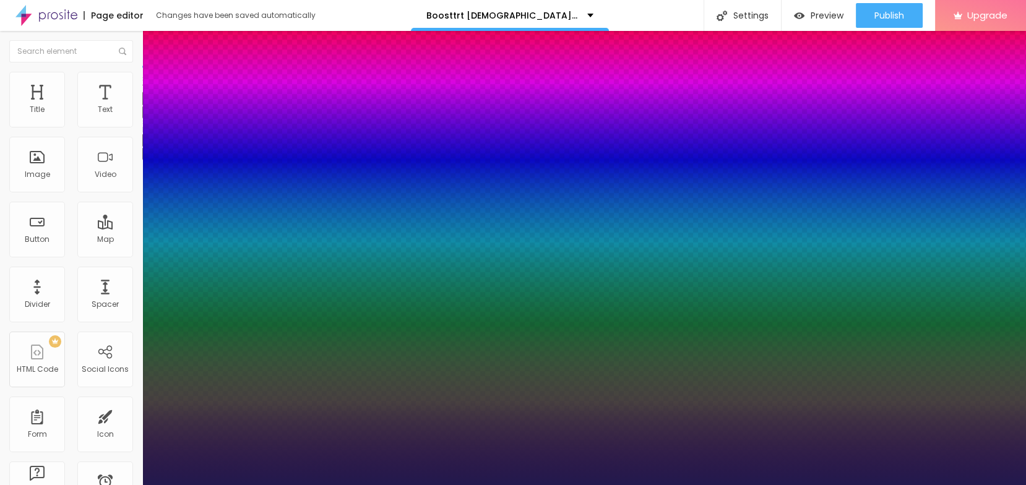
type input "1"
type input "17"
type input "1"
drag, startPoint x: 176, startPoint y: 212, endPoint x: 168, endPoint y: 210, distance: 7.7
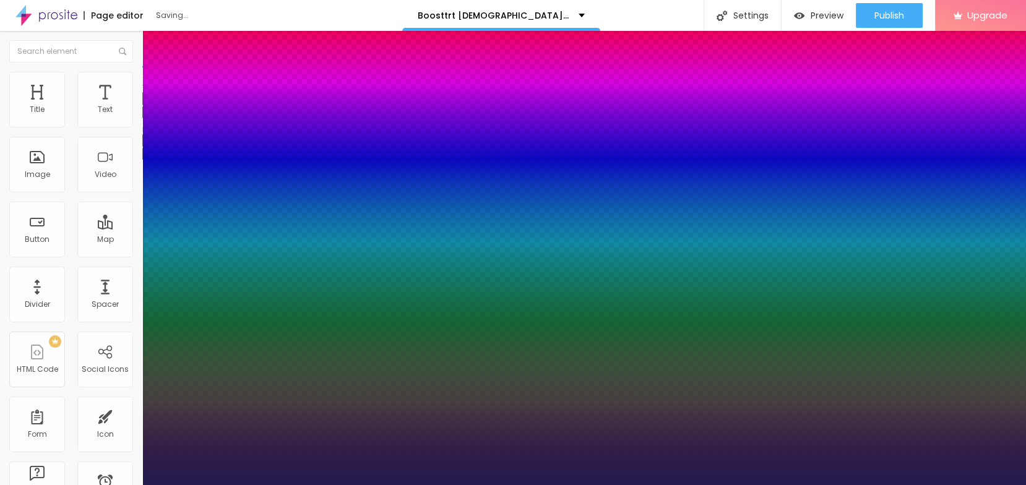
type input "17"
click at [432, 484] on div at bounding box center [513, 485] width 1026 height 0
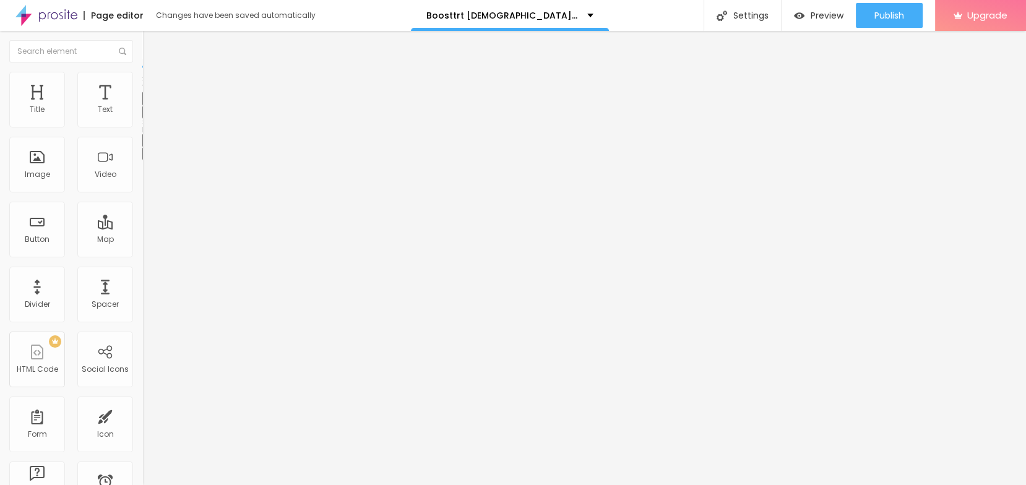
click at [152, 49] on div "Edit Text" at bounding box center [180, 45] width 56 height 10
click at [738, 16] on div "Settings" at bounding box center [741, 15] width 77 height 31
click at [729, 19] on div "Settings" at bounding box center [741, 15] width 77 height 31
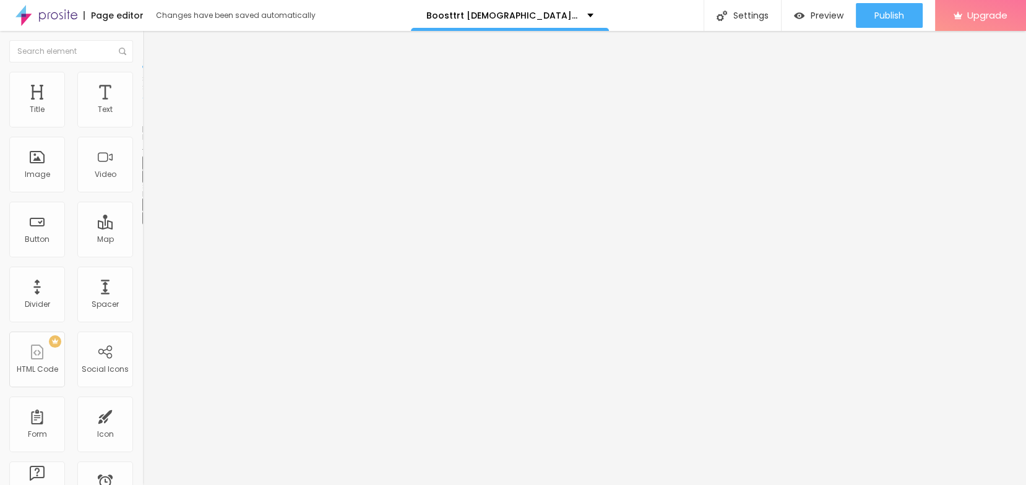
paste input "Reviews"
type input "Boosttrt Male Enhancement Gummies Reviews"
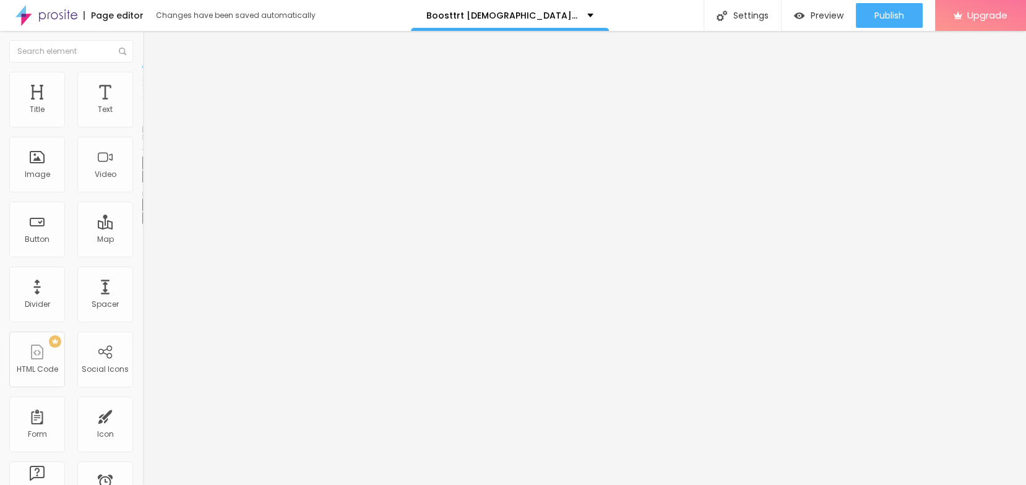
scroll to position [0, 0]
drag, startPoint x: 123, startPoint y: 179, endPoint x: 174, endPoint y: 202, distance: 55.9
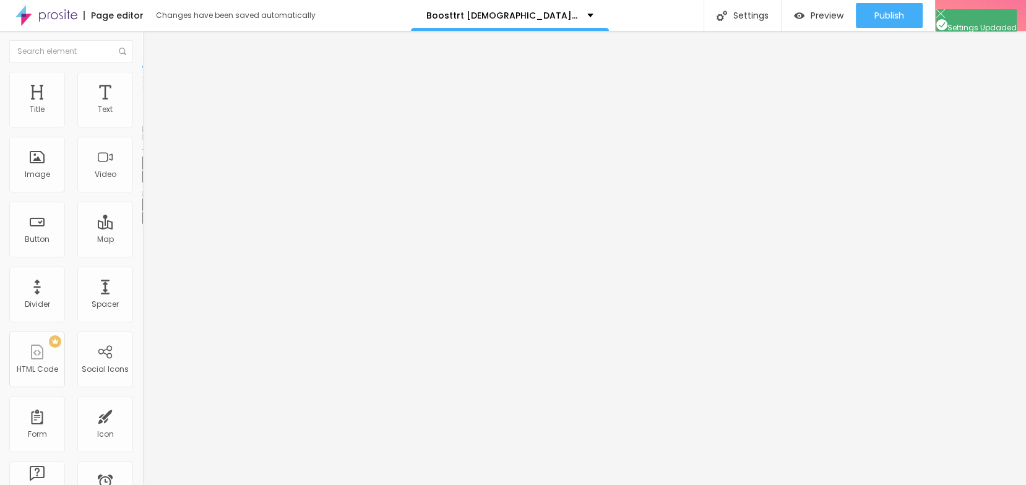
paste input "Reviews"
type input "Boosttrt Male Enhancement Gummies Reviews"
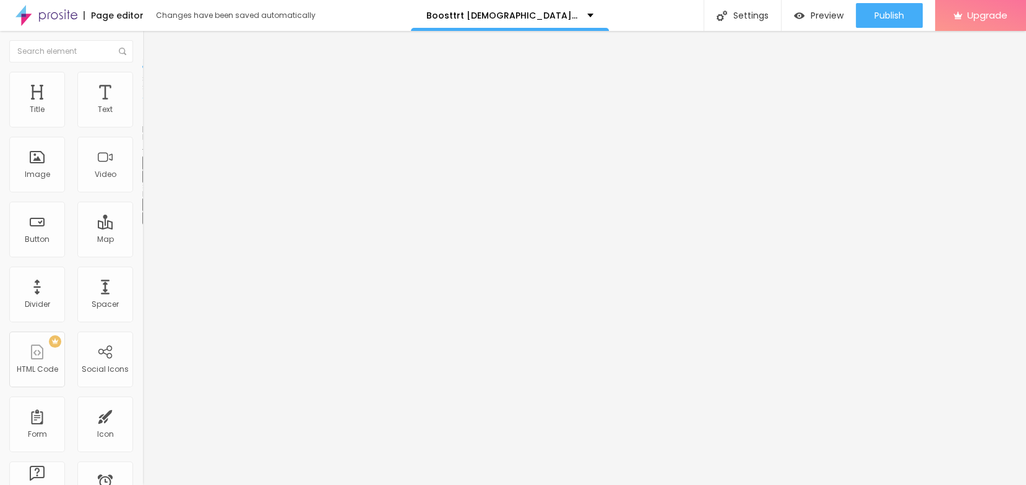
click at [877, 22] on div "Publish" at bounding box center [889, 15] width 30 height 25
